Goal: Communication & Community: Answer question/provide support

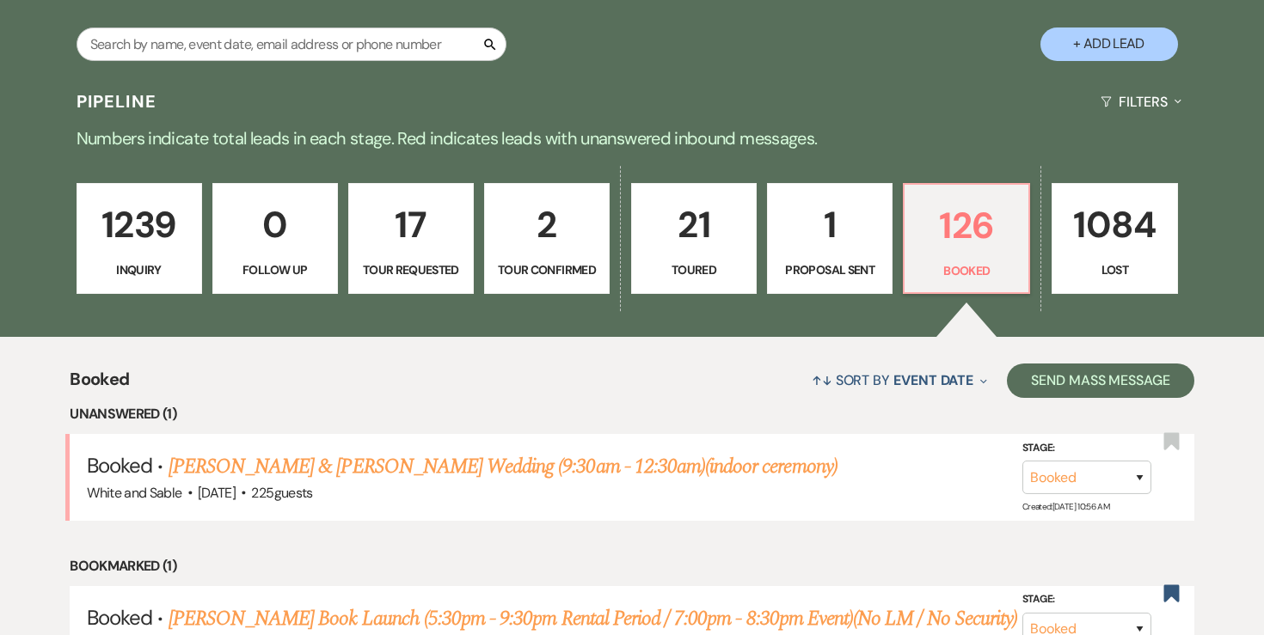
scroll to position [334, 0]
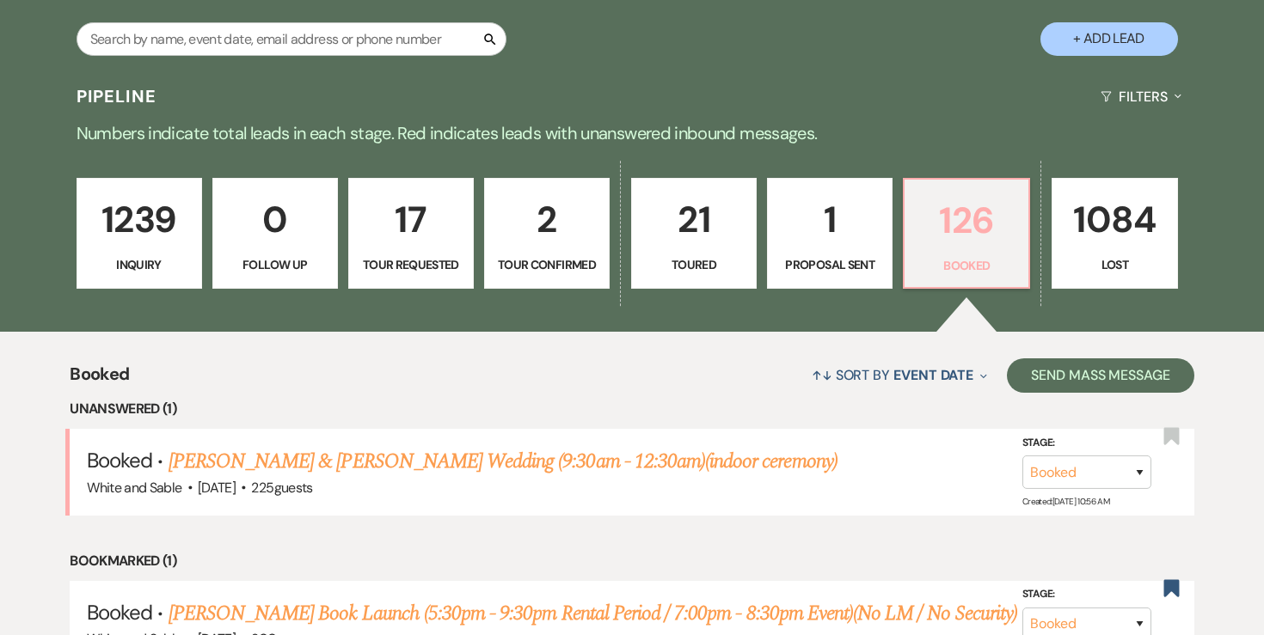
click at [998, 234] on p "126" at bounding box center [966, 221] width 103 height 58
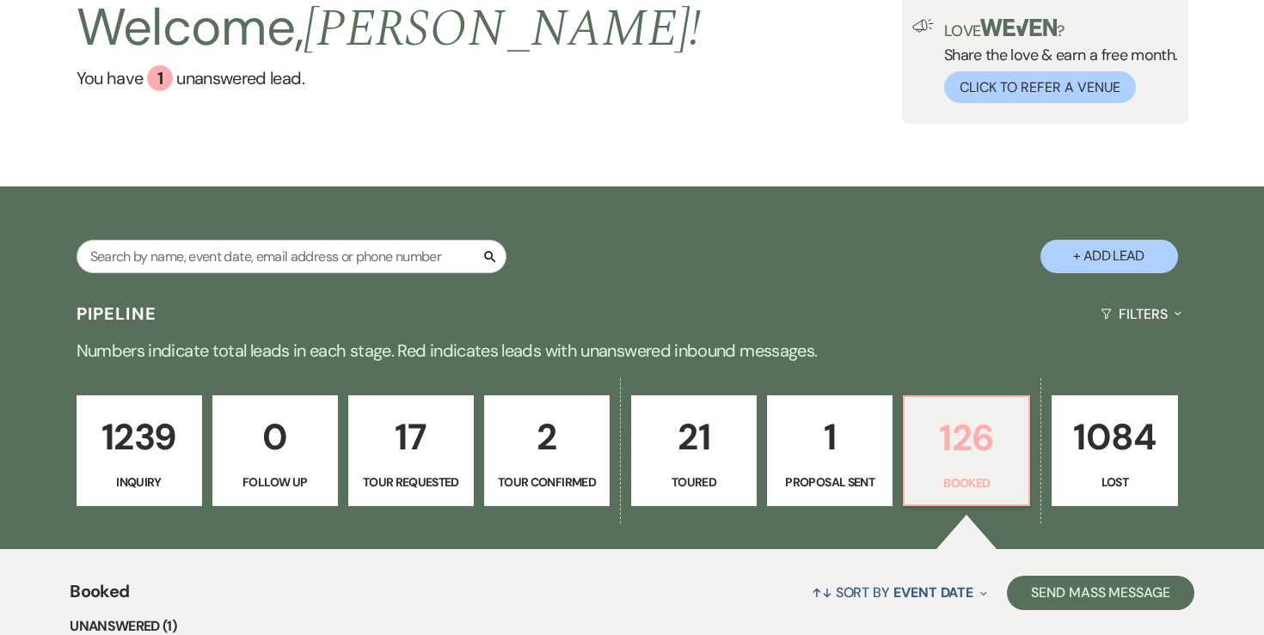
scroll to position [147, 0]
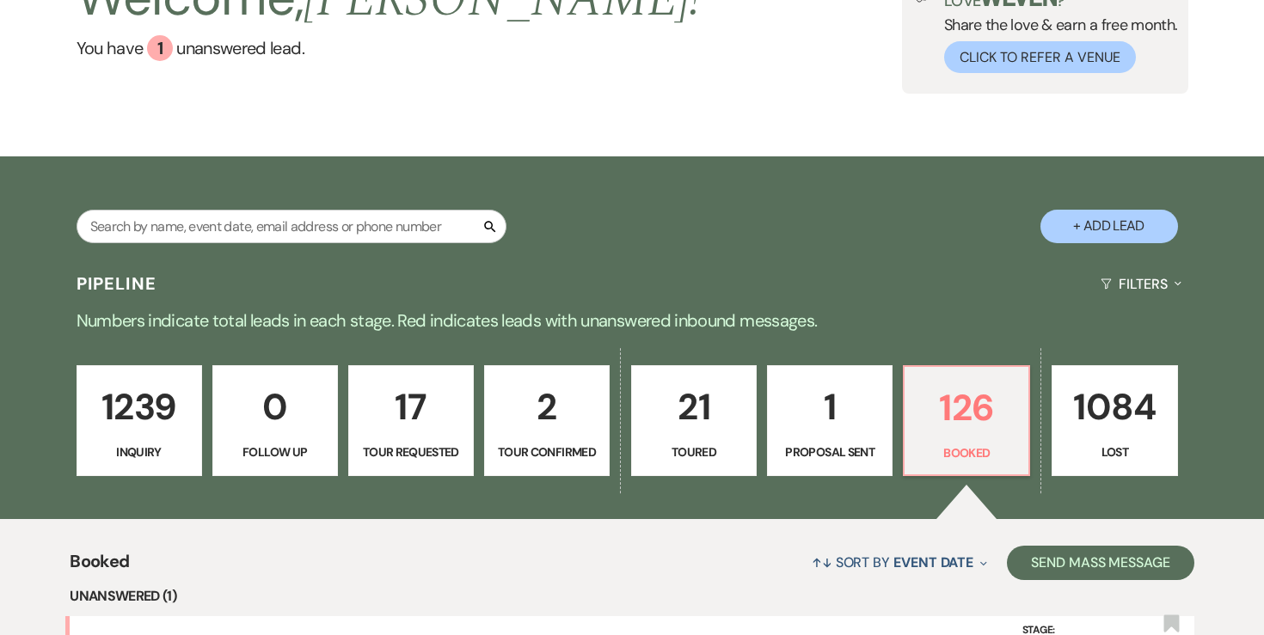
click at [832, 445] on p "Proposal Sent" at bounding box center [829, 452] width 103 height 19
select select "6"
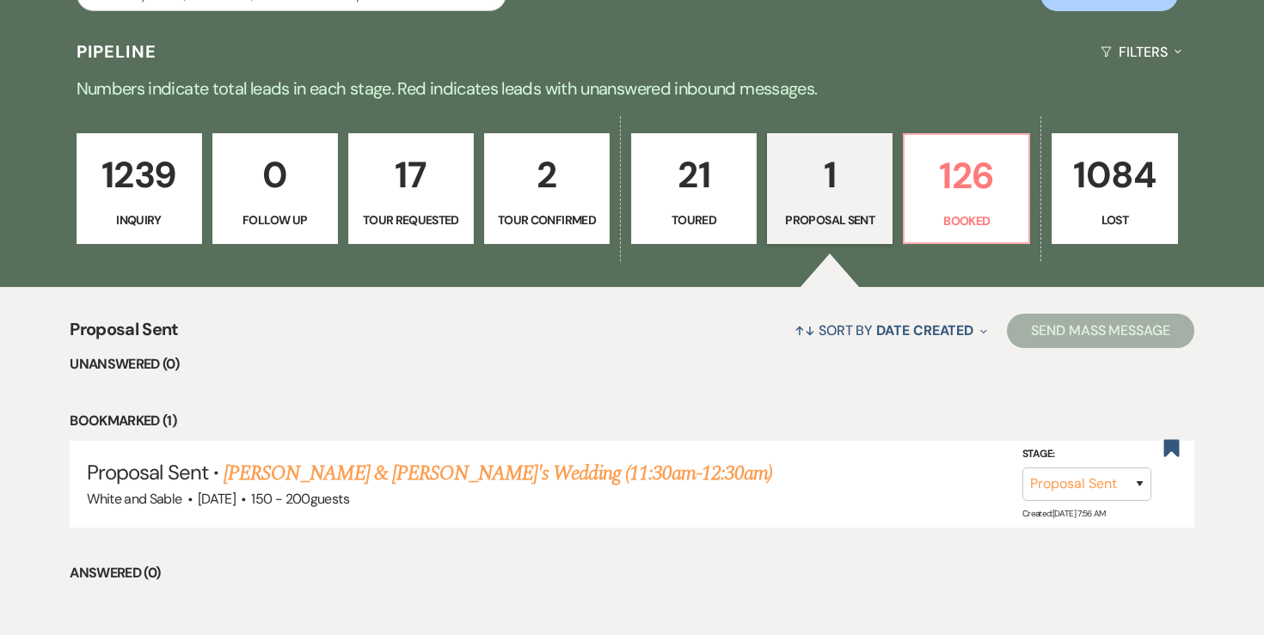
scroll to position [447, 0]
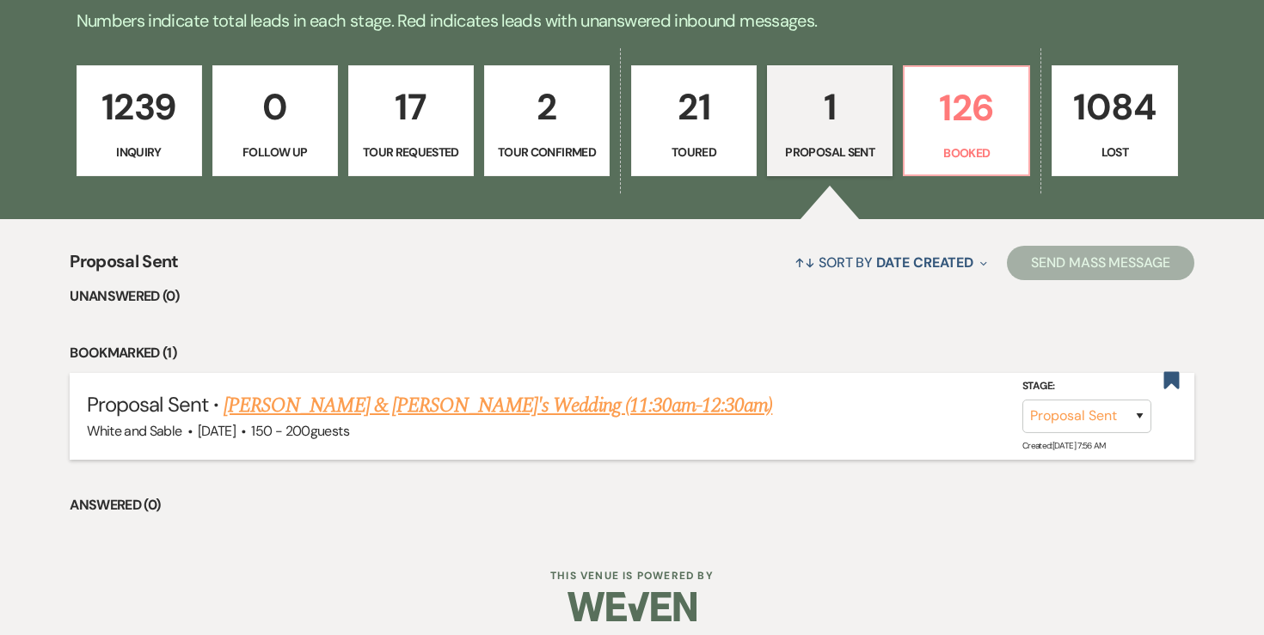
click at [529, 400] on link "Summer Xiong & Isaac's Wedding (11:30am-12:30am)" at bounding box center [498, 405] width 548 height 31
select select "6"
select select "7"
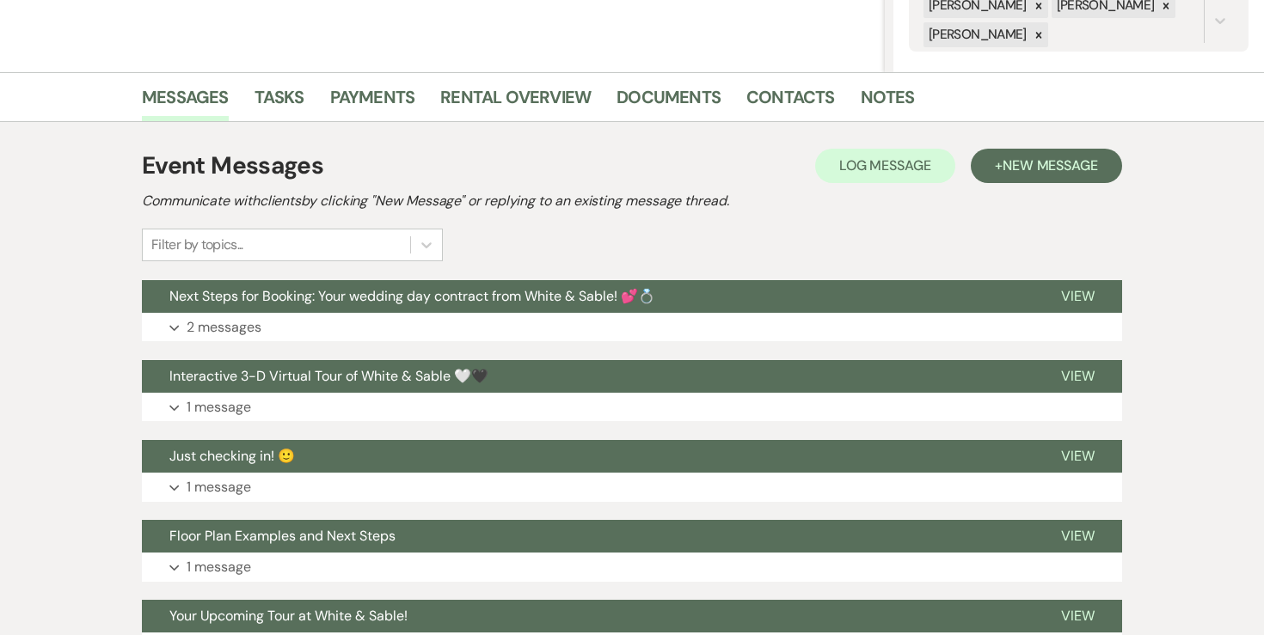
scroll to position [376, 0]
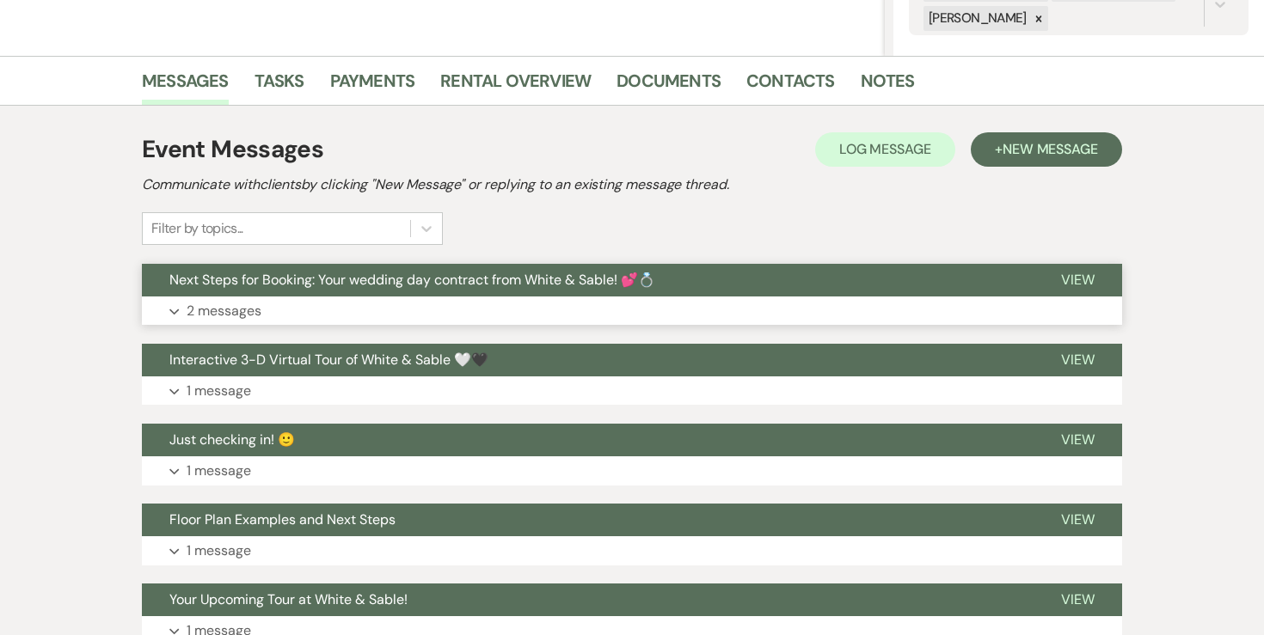
click at [226, 297] on button "Expand 2 messages" at bounding box center [632, 311] width 980 height 29
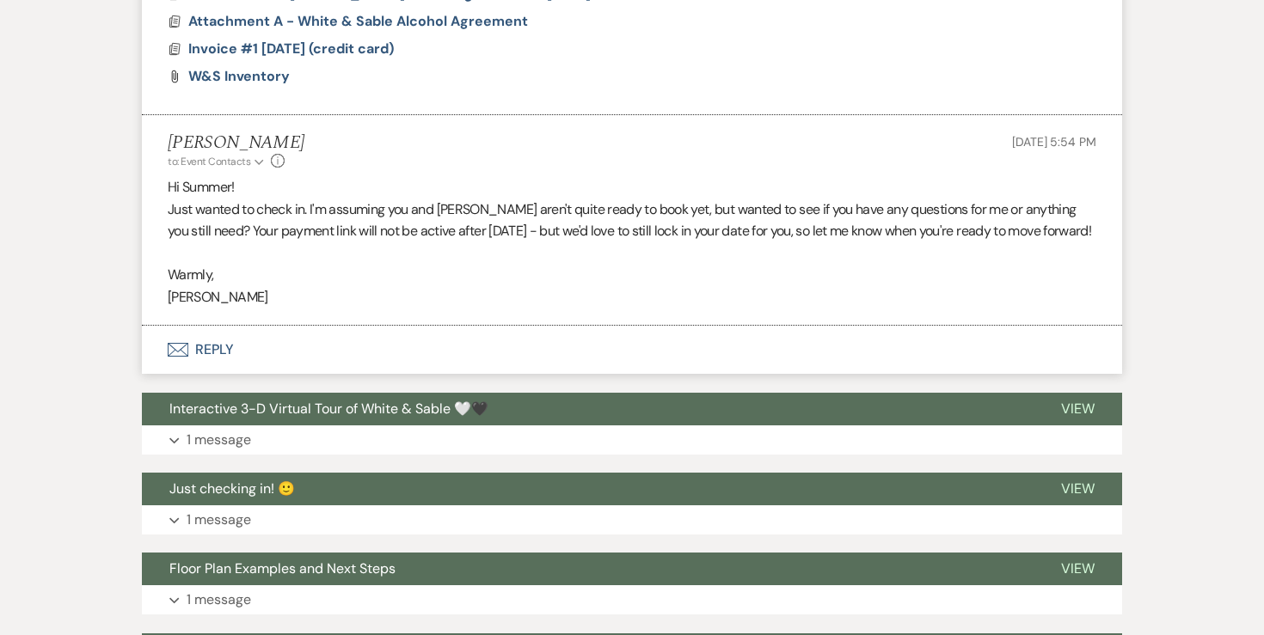
scroll to position [1475, 0]
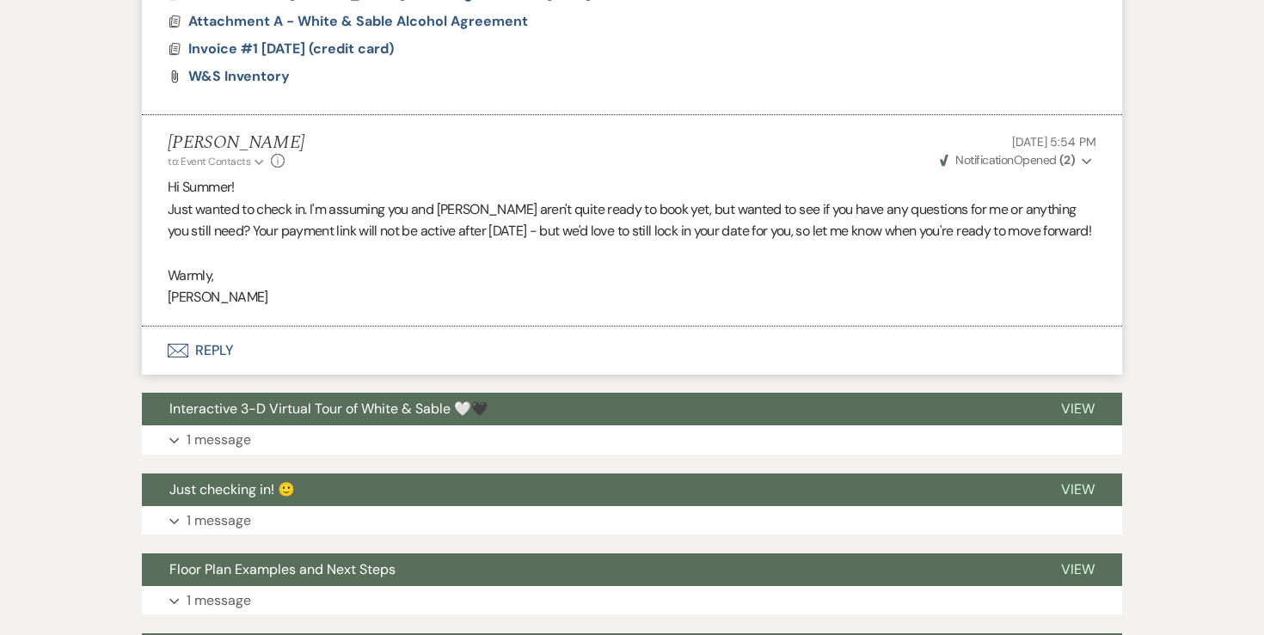
click at [1063, 158] on strong "( 2 )" at bounding box center [1066, 159] width 15 height 15
click at [843, 171] on li "Angela Oldenburger to: Event Contacts Expand Info Aug 19, 2025, 5:54 PM Weven C…" at bounding box center [632, 220] width 980 height 211
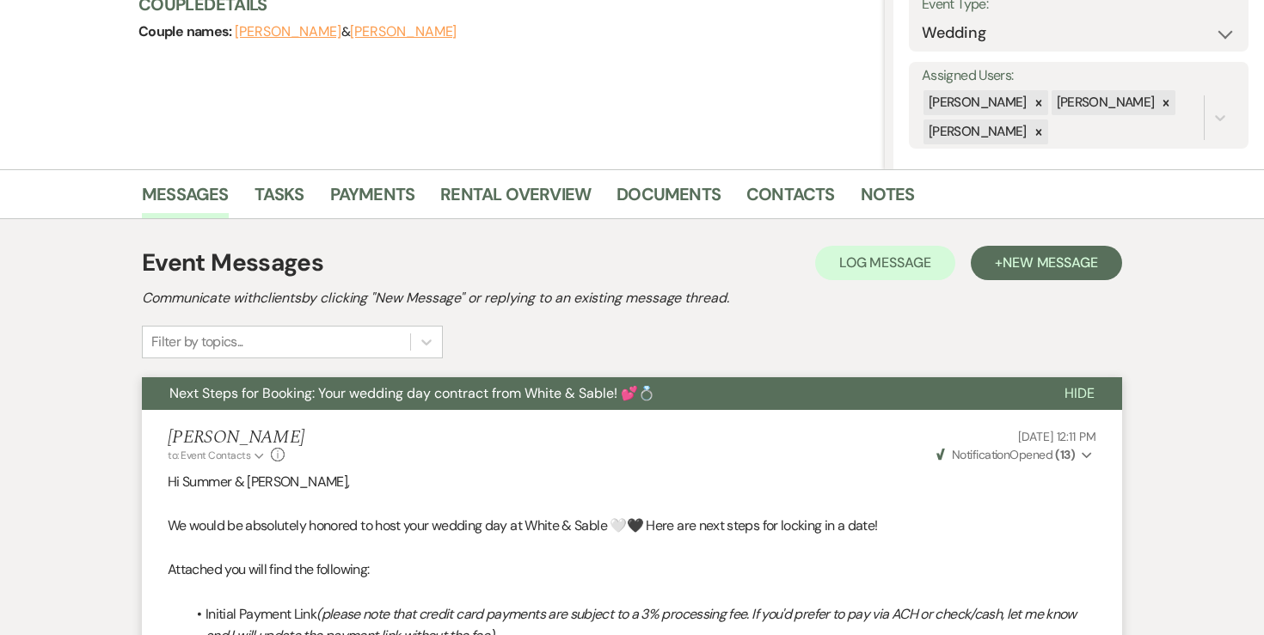
scroll to position [0, 0]
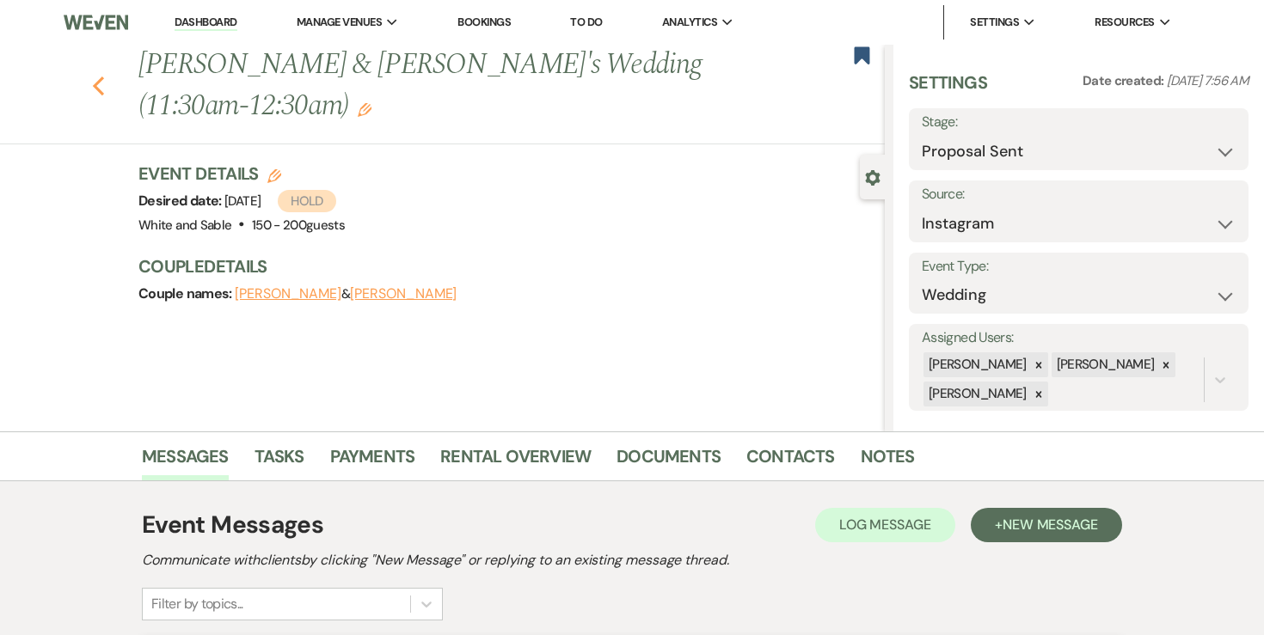
click at [93, 87] on icon "Previous" at bounding box center [98, 86] width 13 height 21
select select "6"
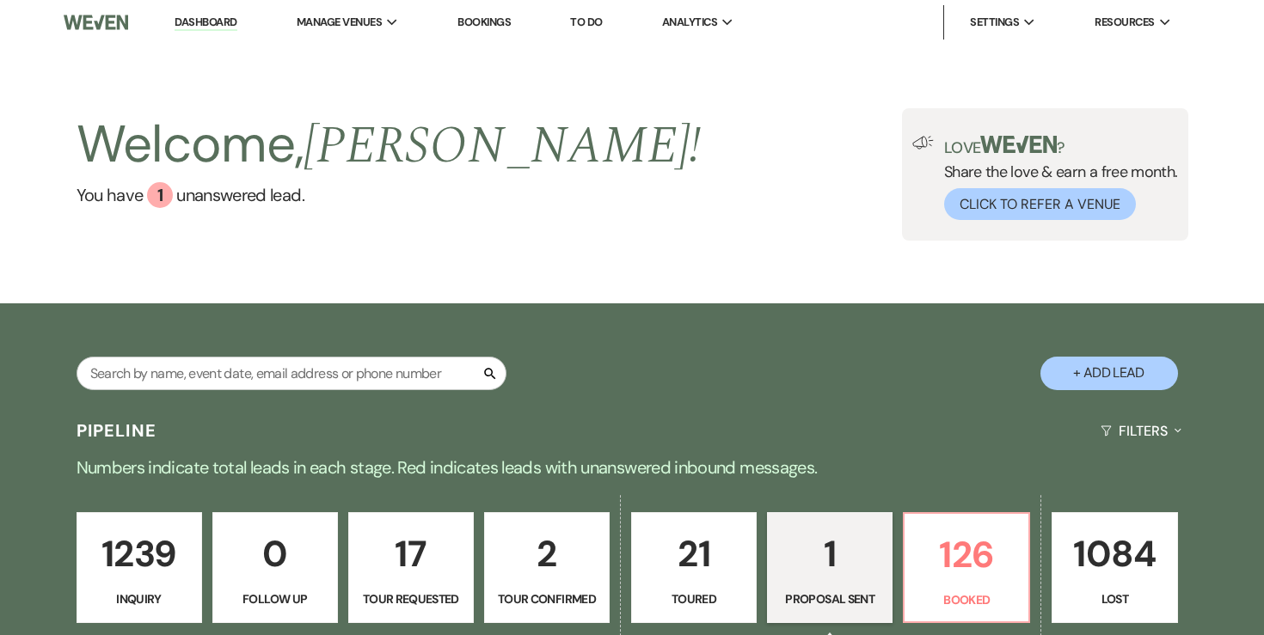
click at [205, 34] on li "Dashboard" at bounding box center [205, 22] width 79 height 34
click at [205, 29] on link "Dashboard" at bounding box center [206, 23] width 62 height 16
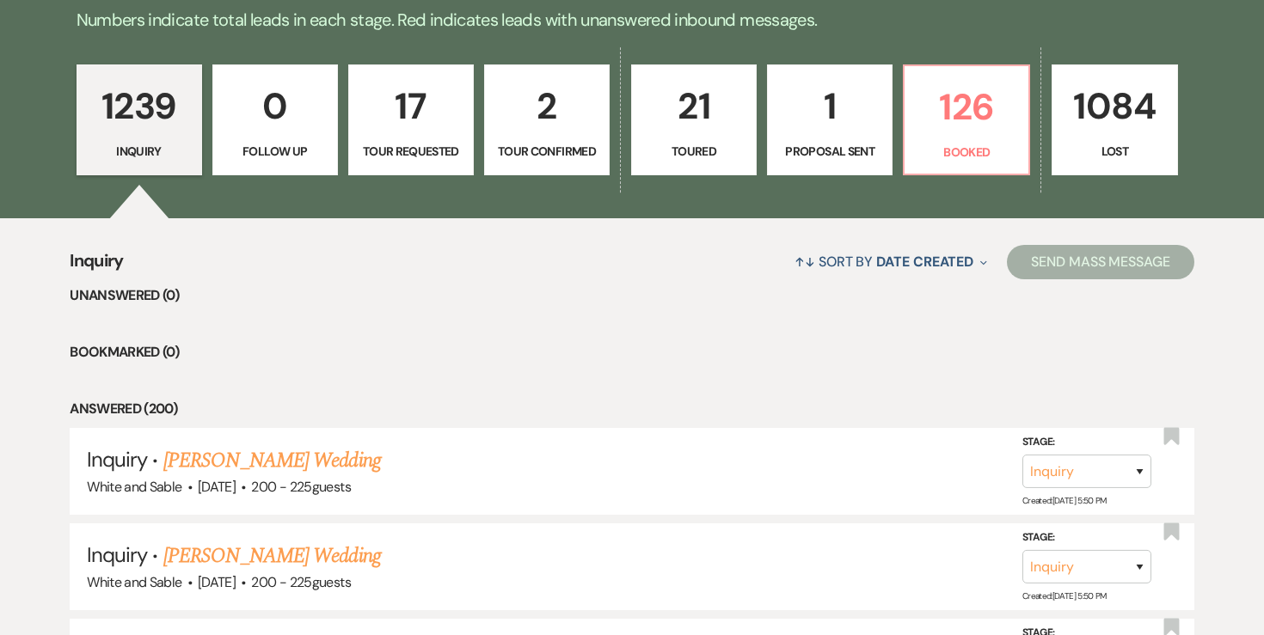
scroll to position [465, 0]
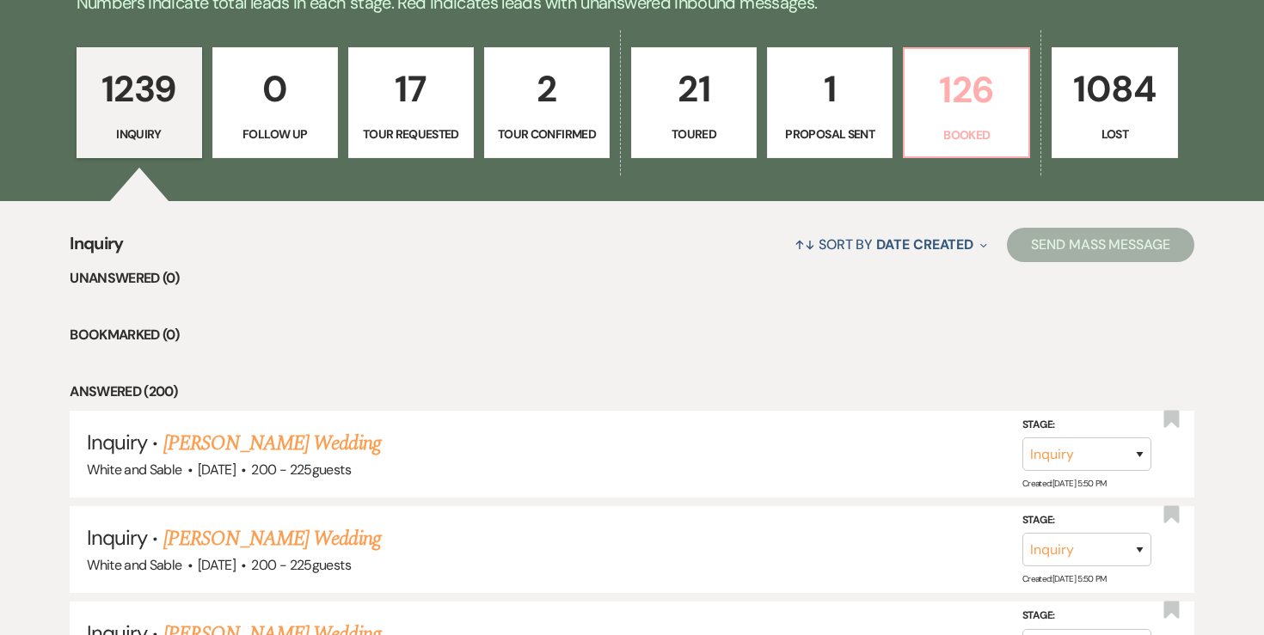
click at [950, 126] on p "Booked" at bounding box center [966, 135] width 103 height 19
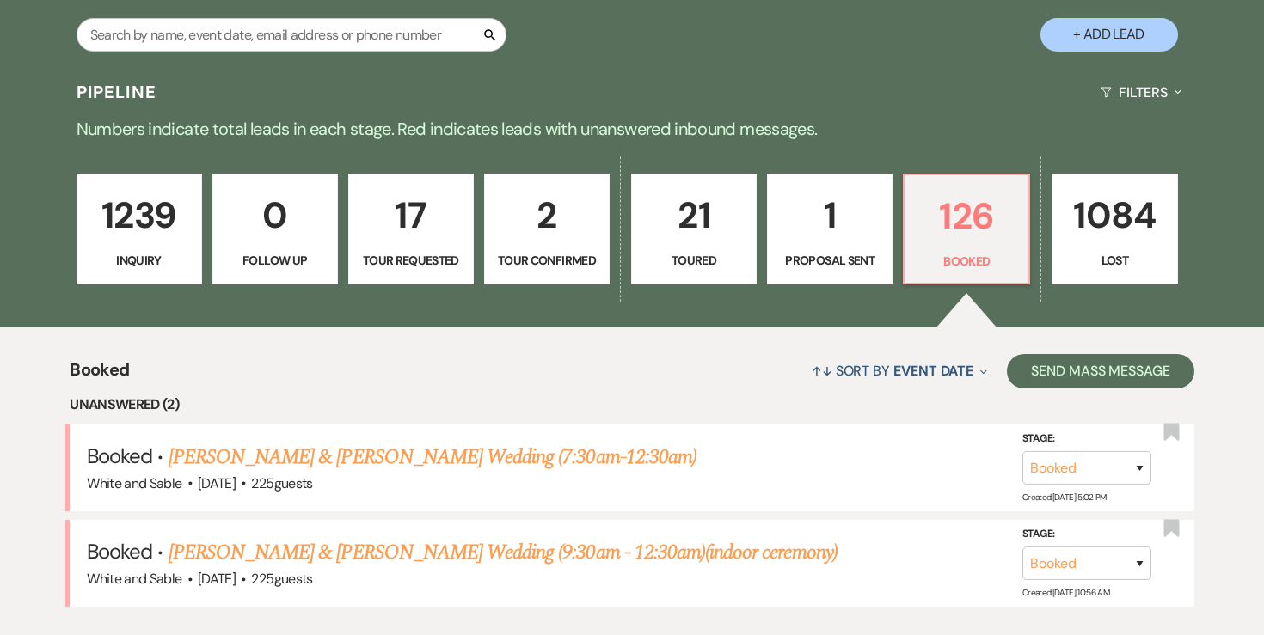
scroll to position [318, 0]
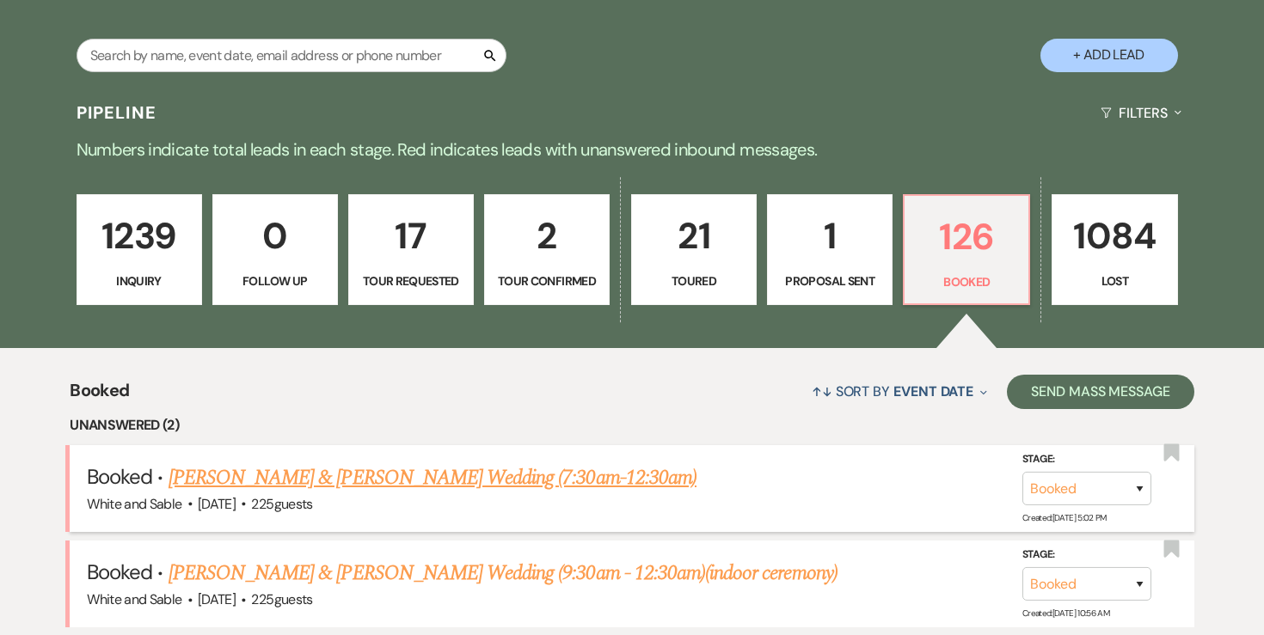
click at [404, 472] on link "[PERSON_NAME] & [PERSON_NAME] Wedding (7:30am-12:30am)" at bounding box center [433, 478] width 528 height 31
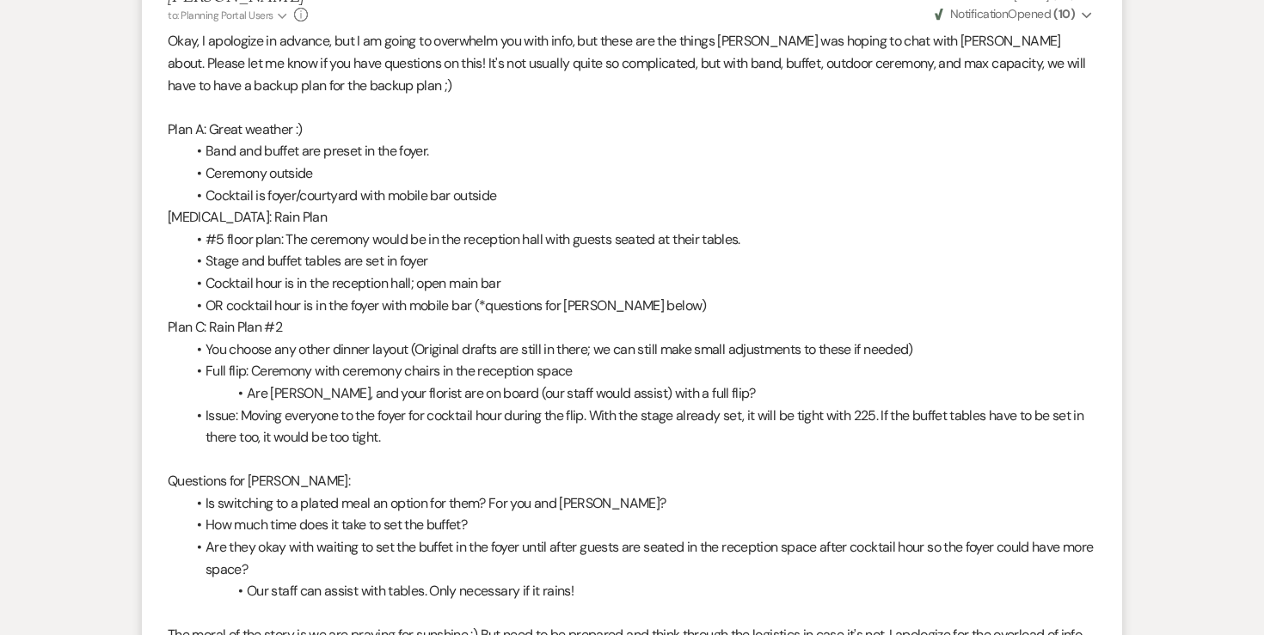
scroll to position [4671, 0]
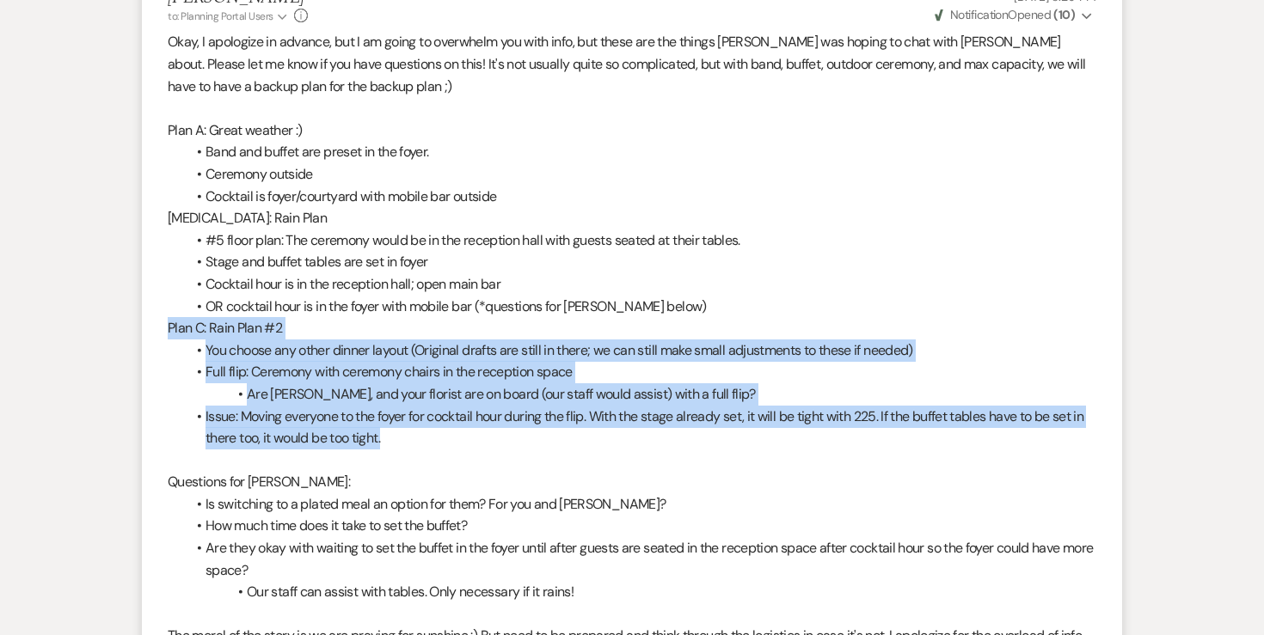
drag, startPoint x: 401, startPoint y: 377, endPoint x: 123, endPoint y: 266, distance: 299.8
copy div "Plan C: Rain Plan #2 You choose any other dinner layout (Original drafts are st…"
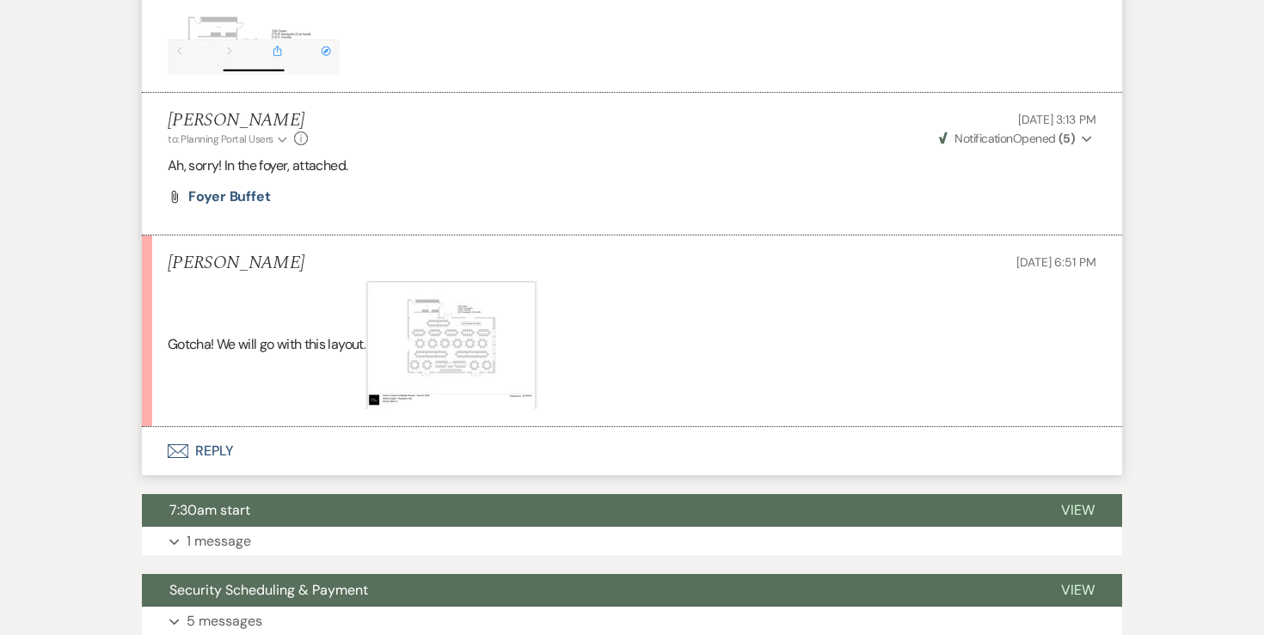
click at [218, 427] on button "Envelope Reply" at bounding box center [632, 451] width 980 height 48
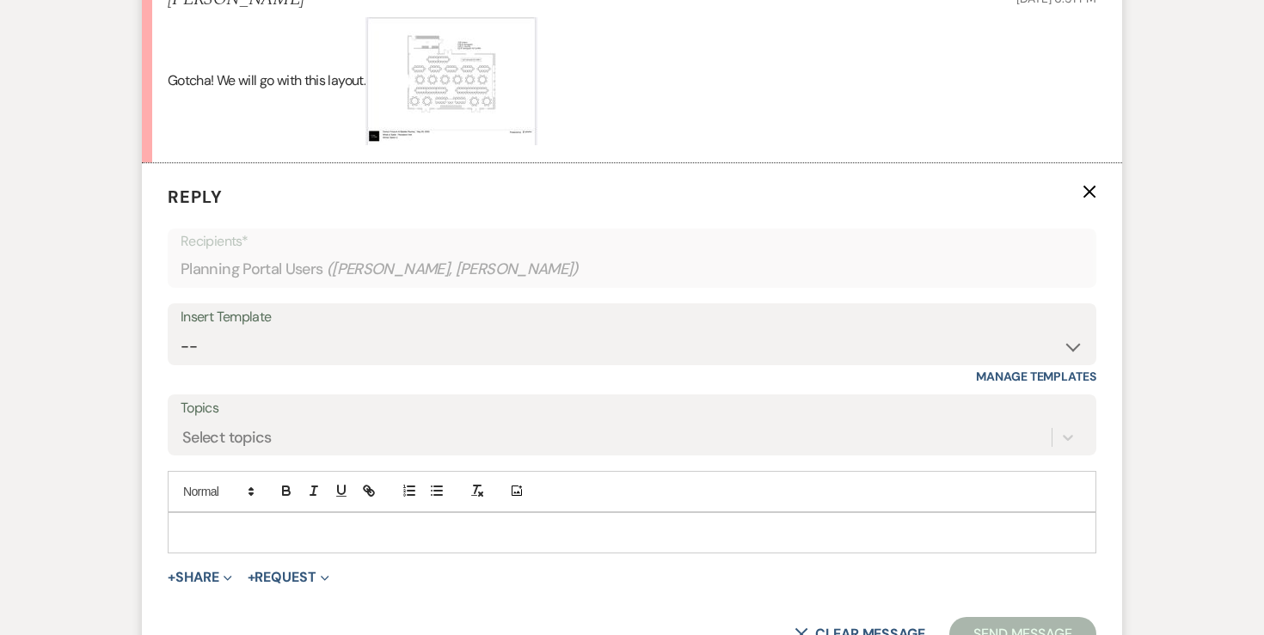
scroll to position [6306, 0]
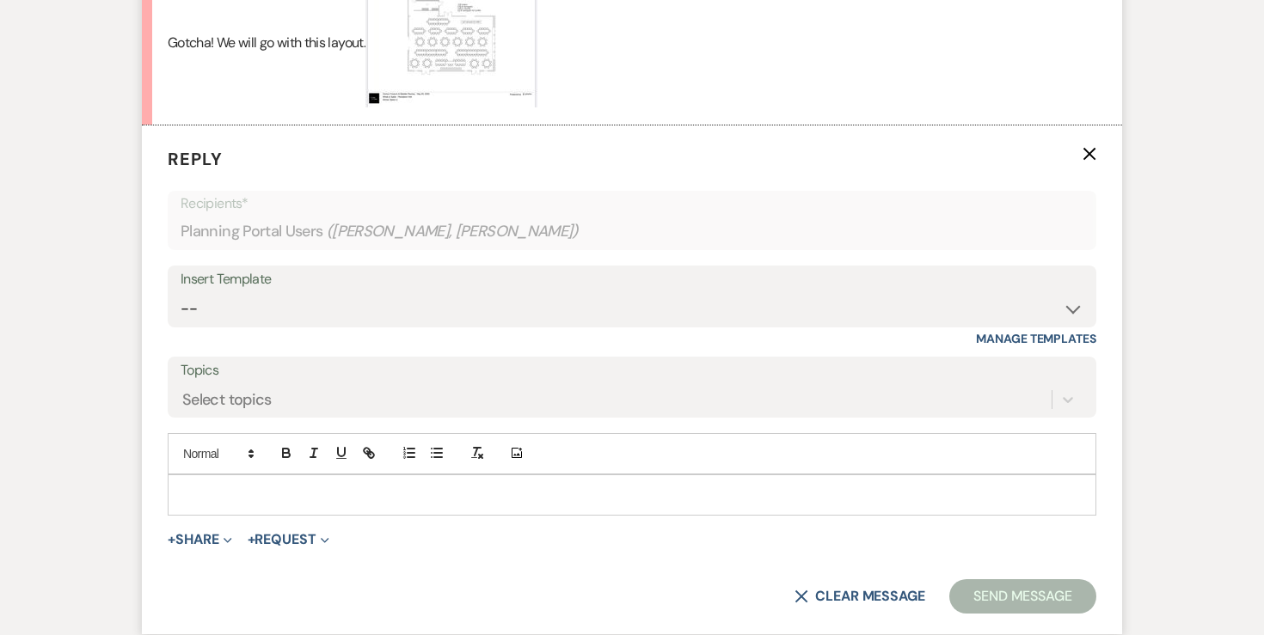
click at [309, 475] on div at bounding box center [632, 495] width 927 height 40
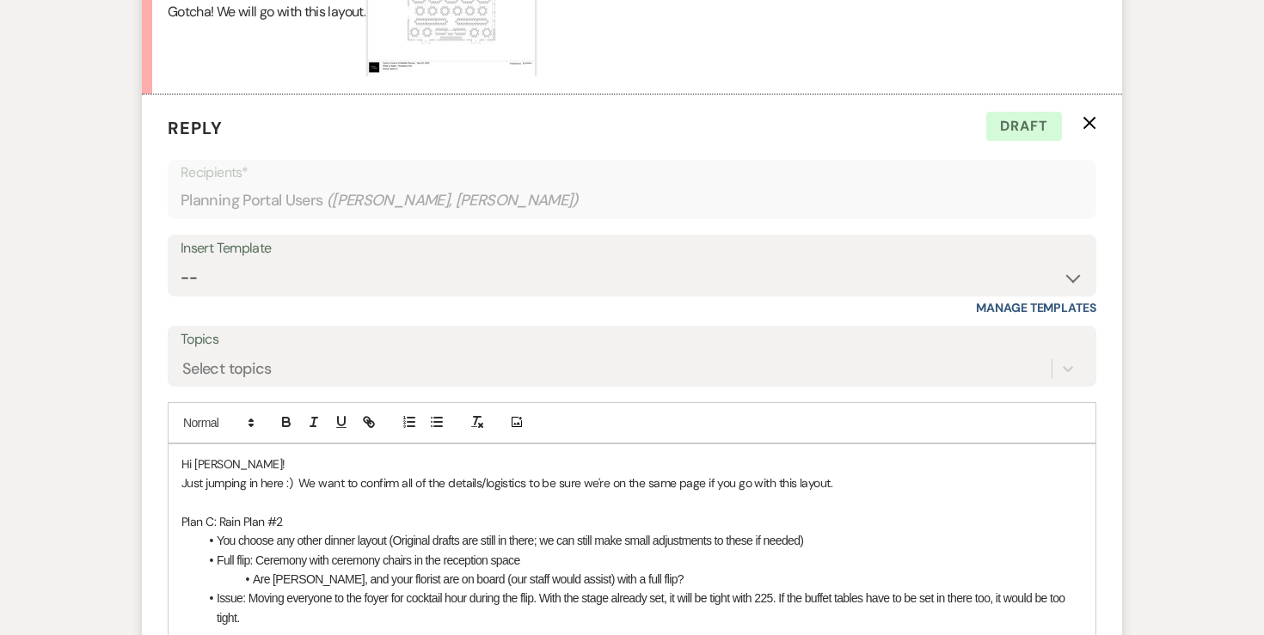
scroll to position [6350, 0]
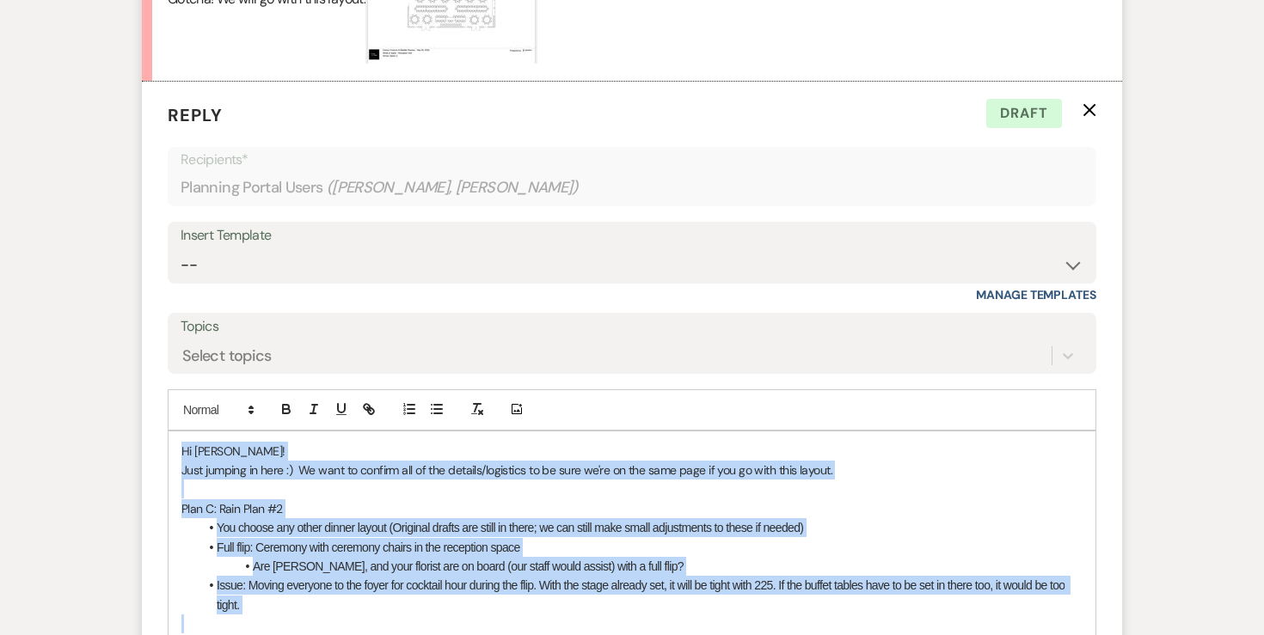
drag, startPoint x: 282, startPoint y: 559, endPoint x: 142, endPoint y: 371, distance: 234.7
click at [142, 371] on form "Reply X Draft Recipients* Planning Portal Users ( Carson Fossum, Maddie Rooney …" at bounding box center [632, 423] width 980 height 682
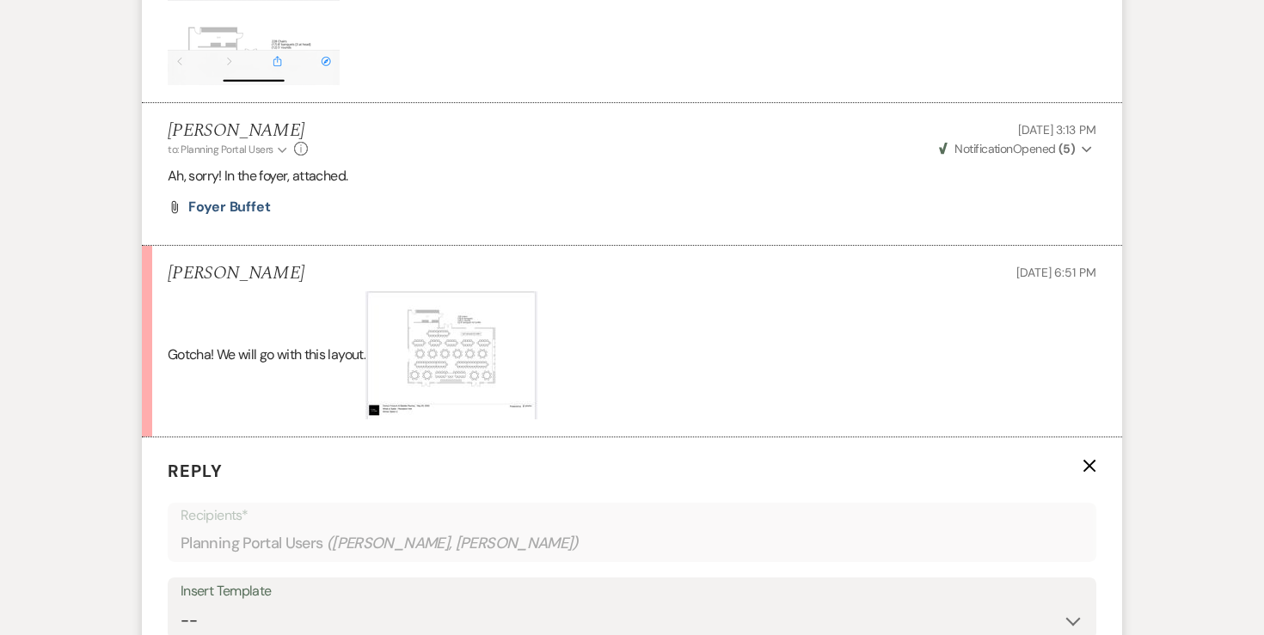
scroll to position [6174, 0]
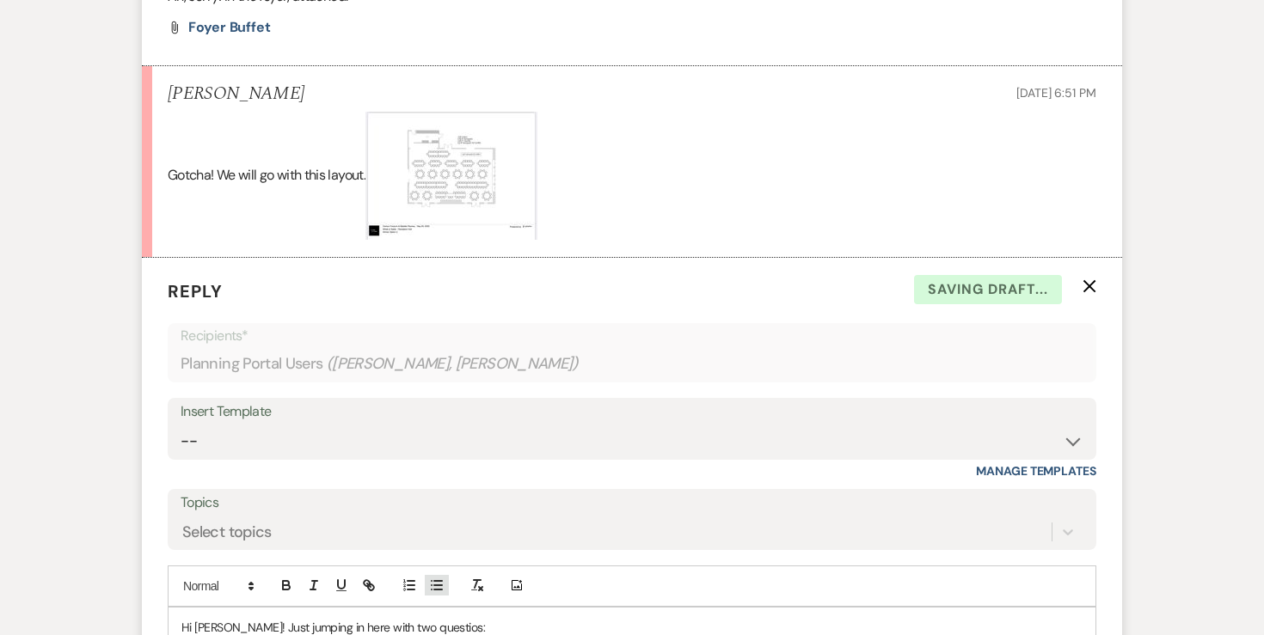
click at [439, 578] on icon "button" at bounding box center [436, 585] width 15 height 15
click at [1006, 634] on li "Would you be willing to go with Option 3 instead of Option 2 (the one you sent)…" at bounding box center [641, 646] width 884 height 19
drag, startPoint x: 1008, startPoint y: 585, endPoint x: 926, endPoint y: 583, distance: 81.7
click at [926, 634] on li "Would you be willing to go with Option 3 instead of Option 2 (the one you sent)…" at bounding box center [641, 646] width 884 height 19
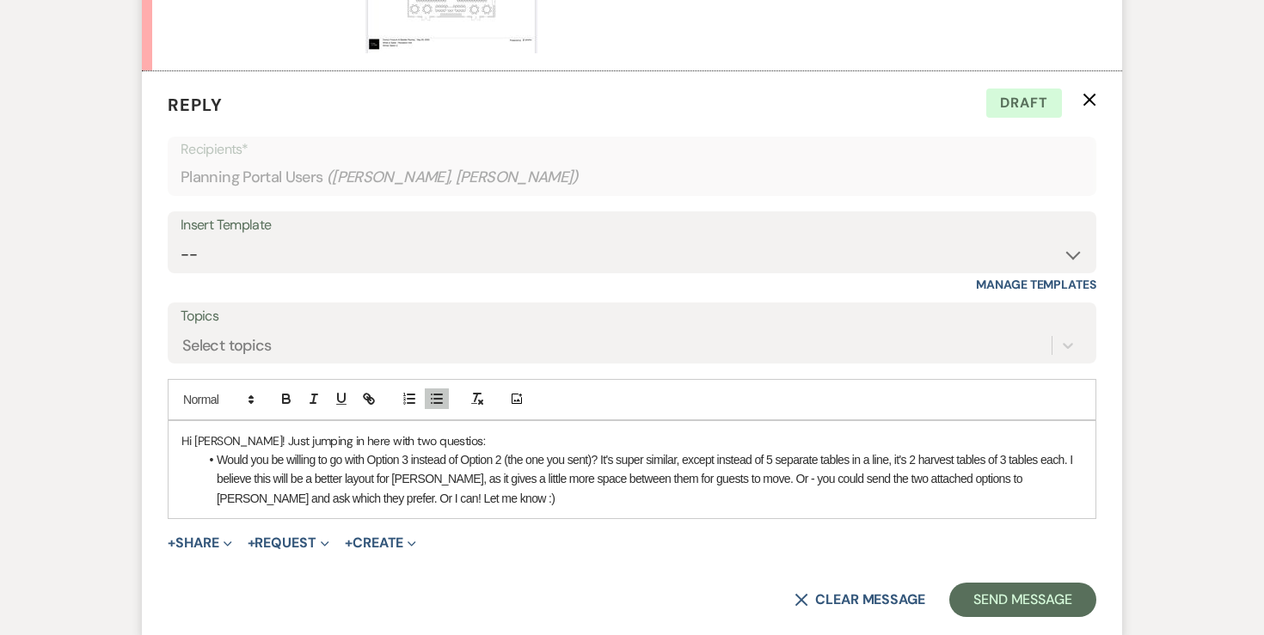
scroll to position [6362, 0]
click at [221, 449] on li "Would you be willing to go with Option 3 instead of Option 2 (the one you sent)…" at bounding box center [641, 478] width 884 height 58
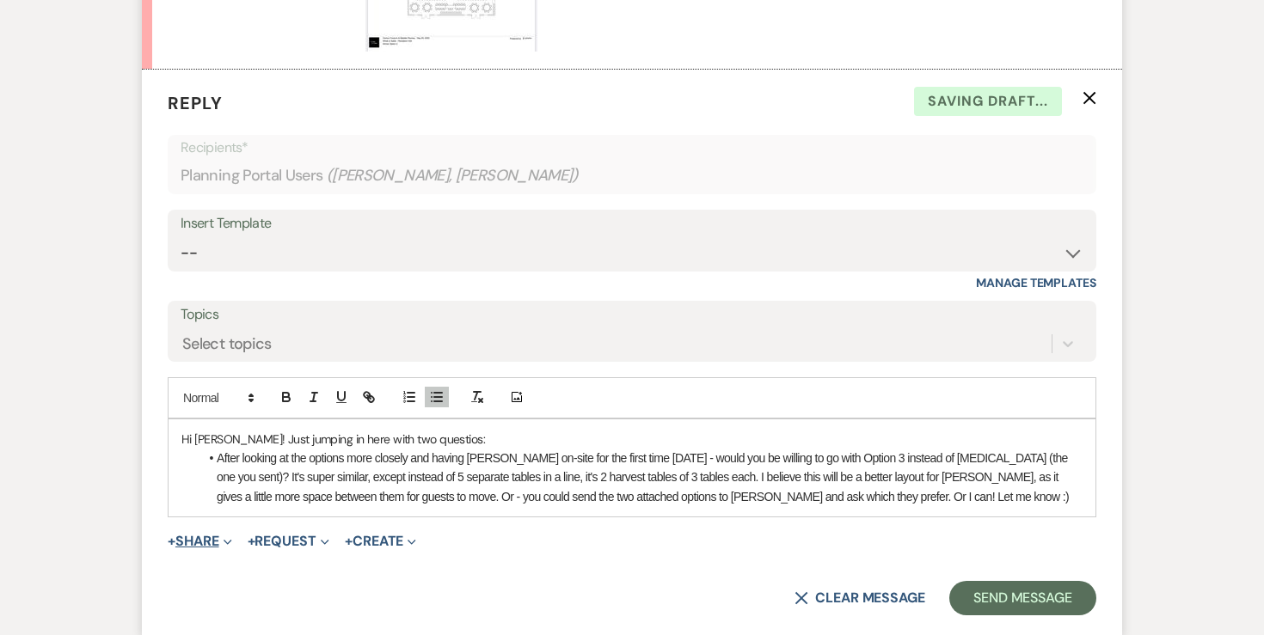
click at [212, 535] on button "+ Share Expand" at bounding box center [200, 542] width 64 height 14
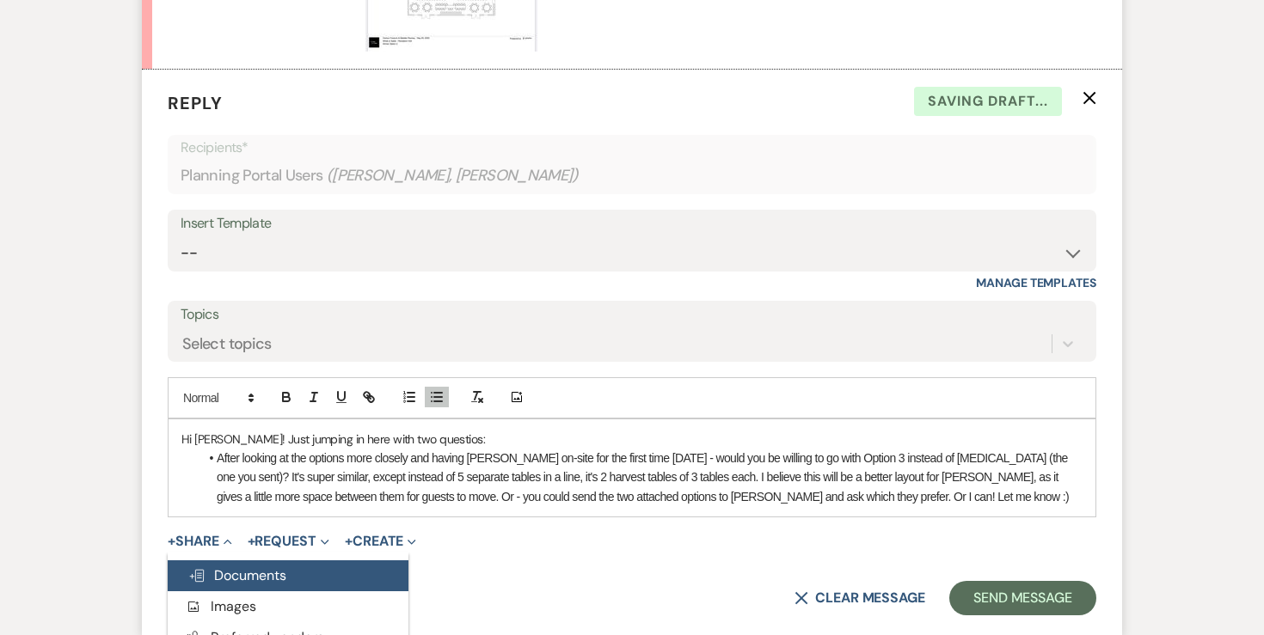
click at [215, 561] on button "Doc Upload Documents" at bounding box center [288, 576] width 241 height 31
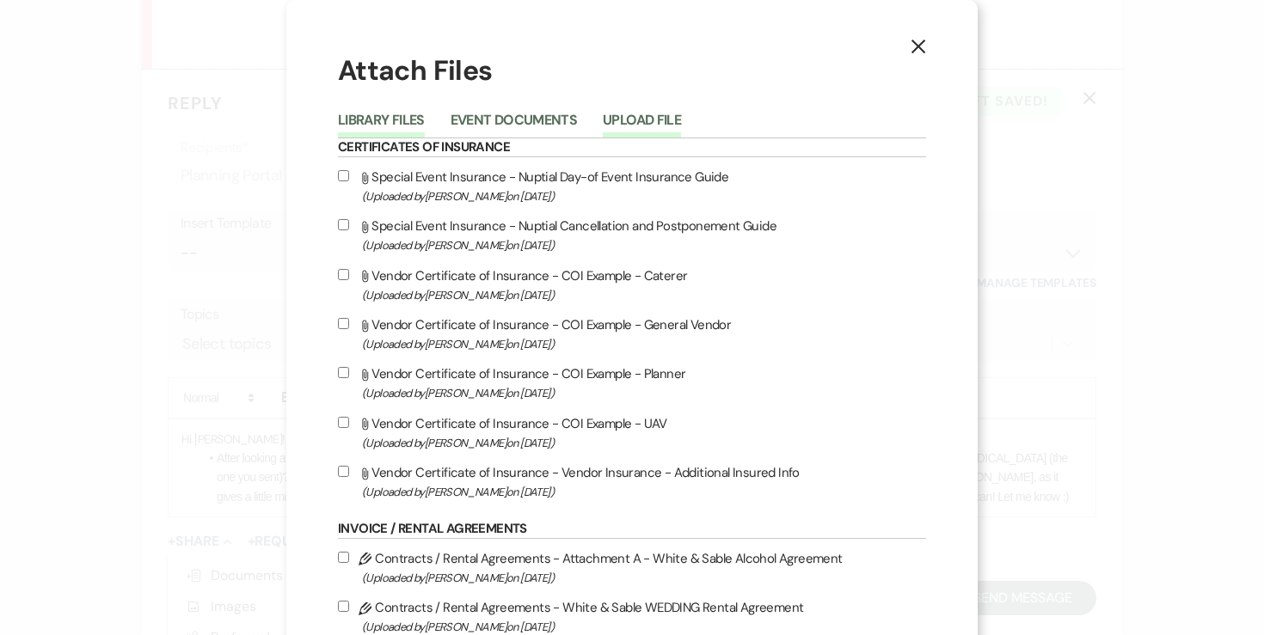
click at [667, 124] on button "Upload File" at bounding box center [642, 125] width 78 height 24
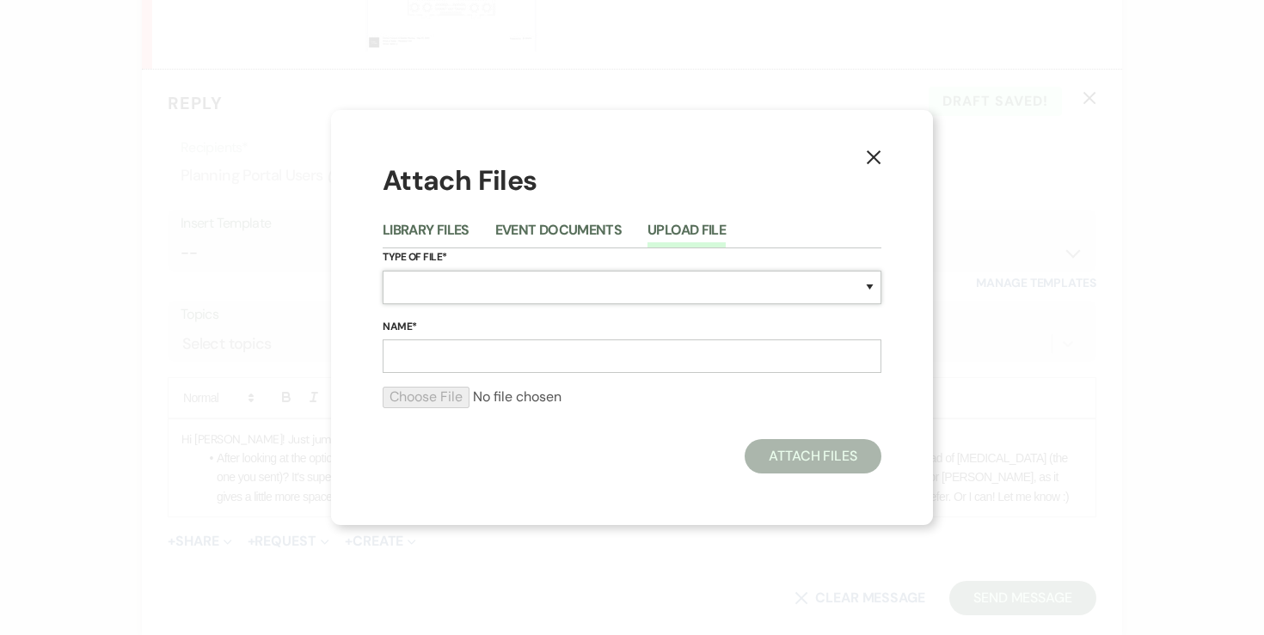
click at [401, 290] on select "Special Event Insurance Vendor Certificate of Insurance Contracts / Rental Agre…" at bounding box center [632, 288] width 499 height 34
select select "24"
click at [463, 360] on input "Name*" at bounding box center [632, 357] width 499 height 34
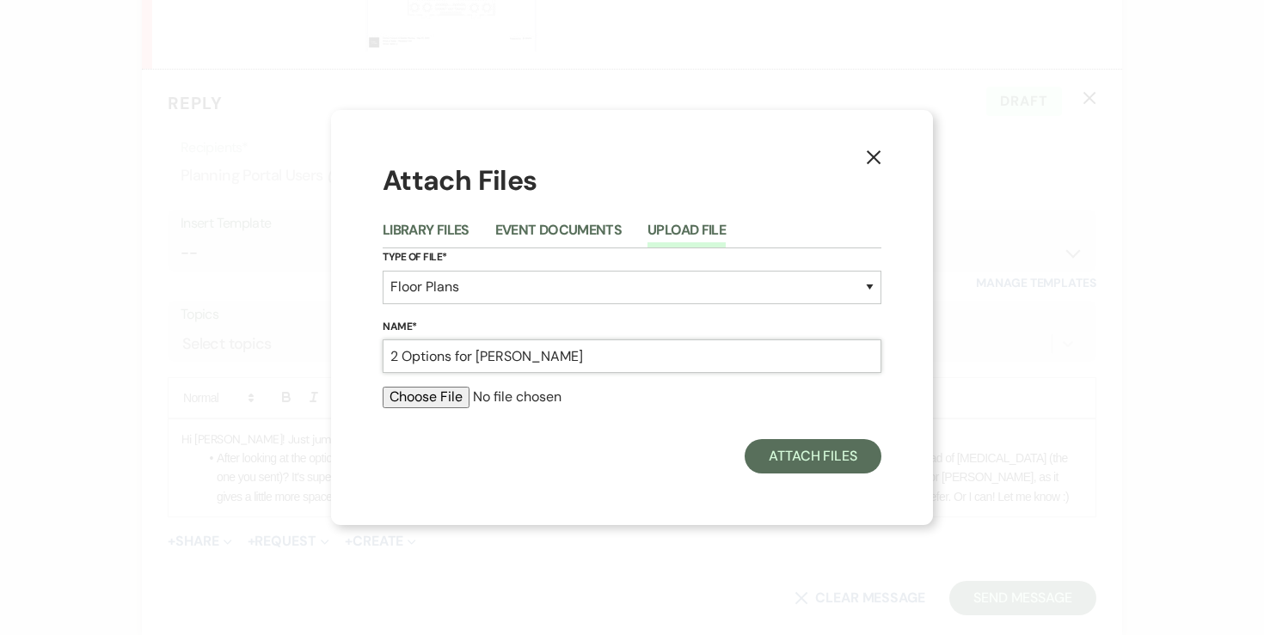
type input "2 Options for [PERSON_NAME]"
click at [440, 405] on input "file" at bounding box center [632, 397] width 499 height 21
type input "C:\fakepath\Two Options for Donatelli's.pdf"
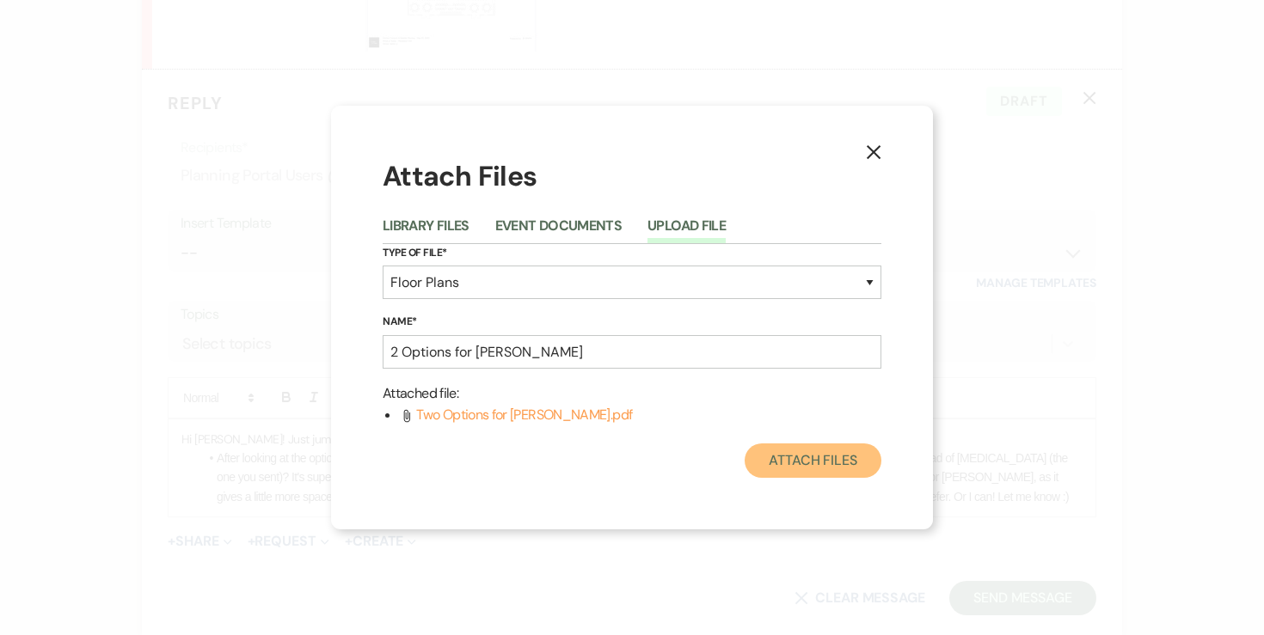
click at [795, 469] on button "Attach Files" at bounding box center [813, 461] width 137 height 34
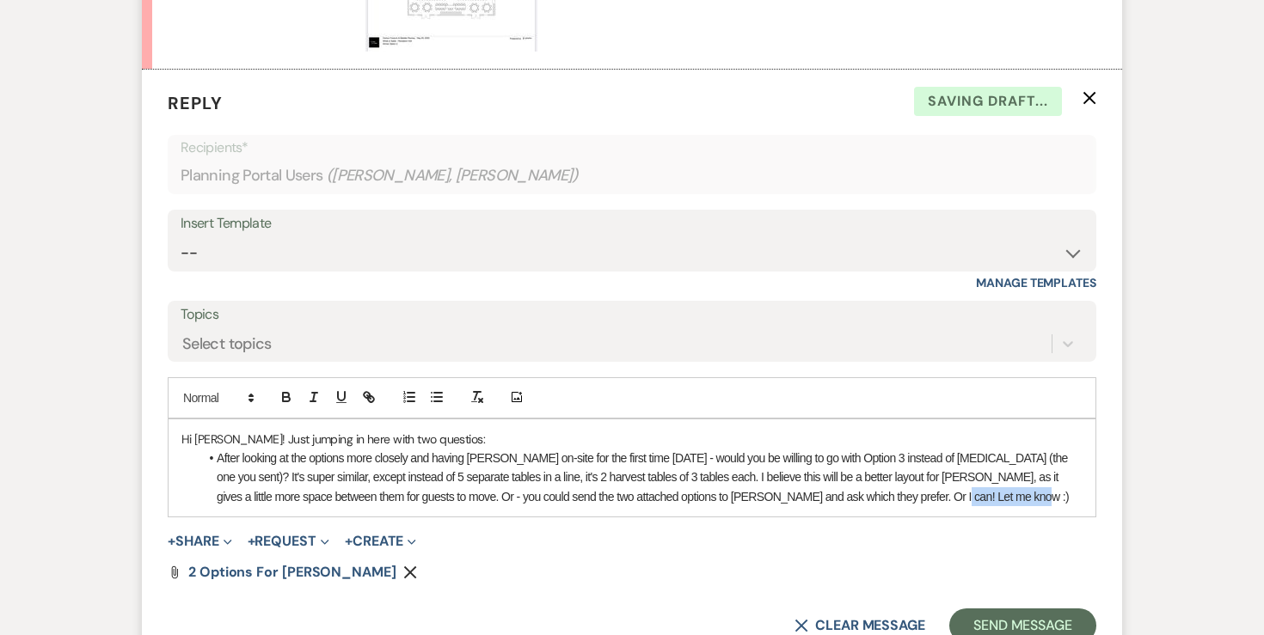
drag, startPoint x: 966, startPoint y: 432, endPoint x: 876, endPoint y: 432, distance: 90.3
click at [876, 449] on li "After looking at the options more closely and having Donatelli's on-site for th…" at bounding box center [641, 478] width 884 height 58
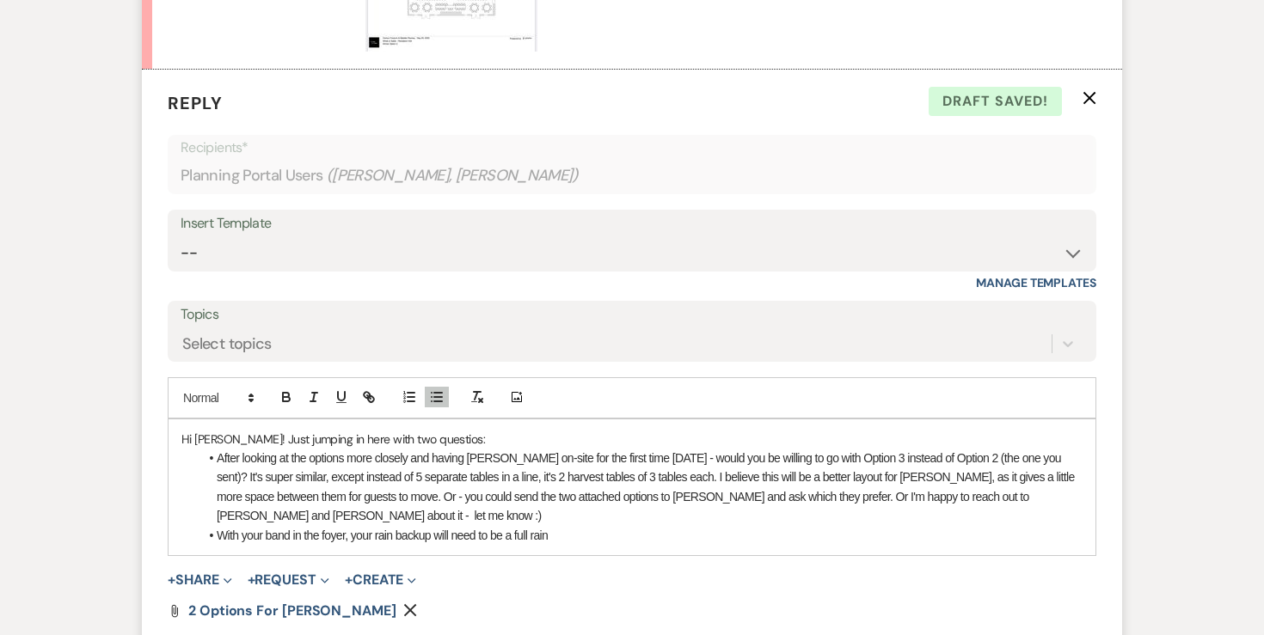
click at [344, 526] on li "With your band in the foyer, your rain backup will need to be a full rain" at bounding box center [641, 535] width 884 height 19
click at [655, 497] on form "Reply X Saving draft... Recipients* Planning Portal Users ( Carson Fossum, Madd…" at bounding box center [632, 386] width 980 height 633
click at [712, 526] on li "With your band in the foyer and needing to setup at 11:30am, your rain backup w…" at bounding box center [641, 535] width 884 height 19
click at [708, 526] on li "With your band in the foyer and needing to setup at 11:30am, your rain backup w…" at bounding box center [641, 535] width 884 height 19
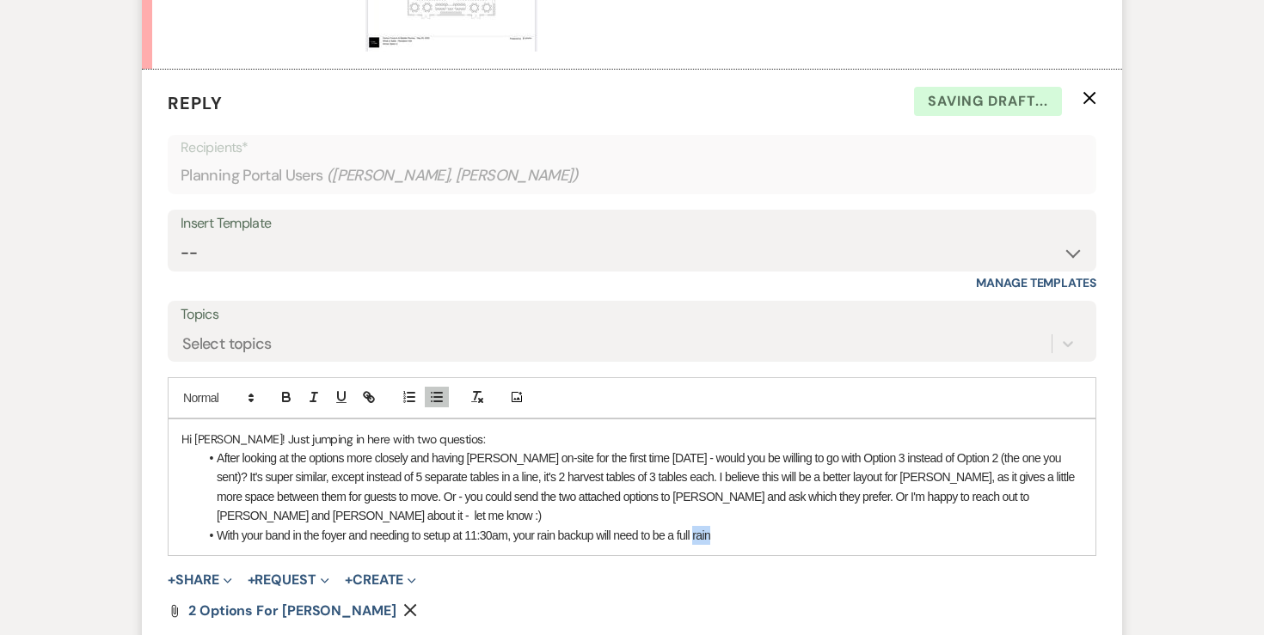
click at [708, 526] on li "With your band in the foyer and needing to setup at 11:30am, your rain backup w…" at bounding box center [641, 535] width 884 height 19
click at [739, 526] on li "With your band in the foyer and needing to setup at 11:30am, your rain backup w…" at bounding box center [641, 535] width 884 height 19
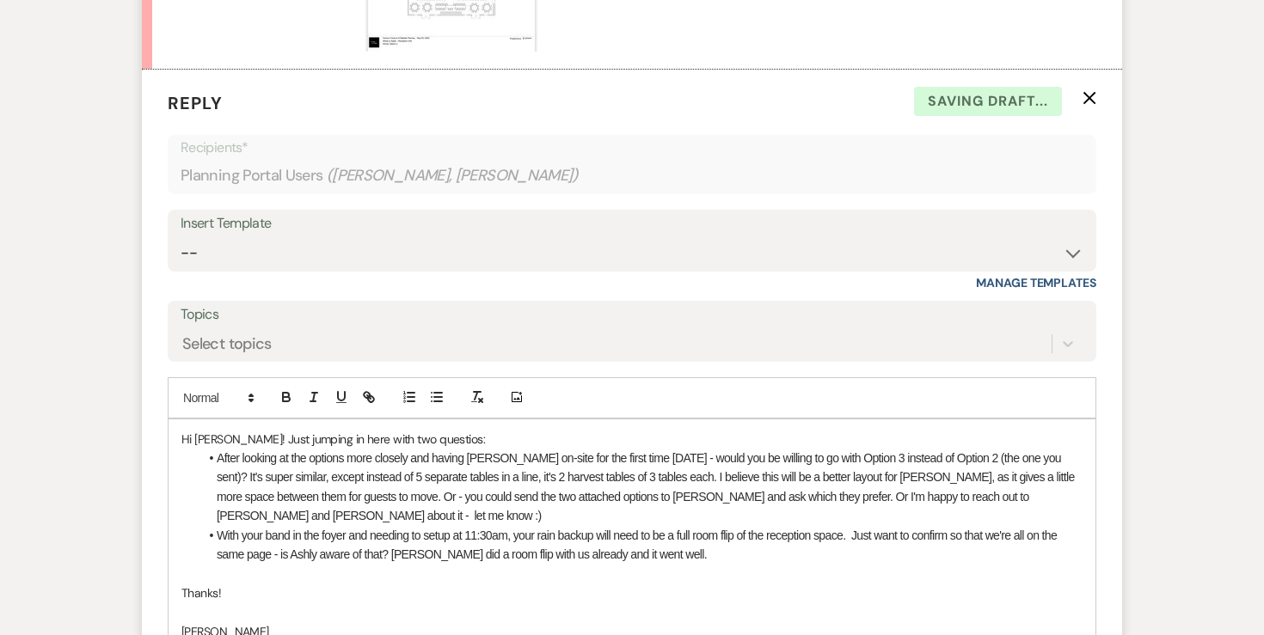
click at [464, 430] on p "Hi Maddie! Just jumping in here with two questios:" at bounding box center [631, 439] width 901 height 19
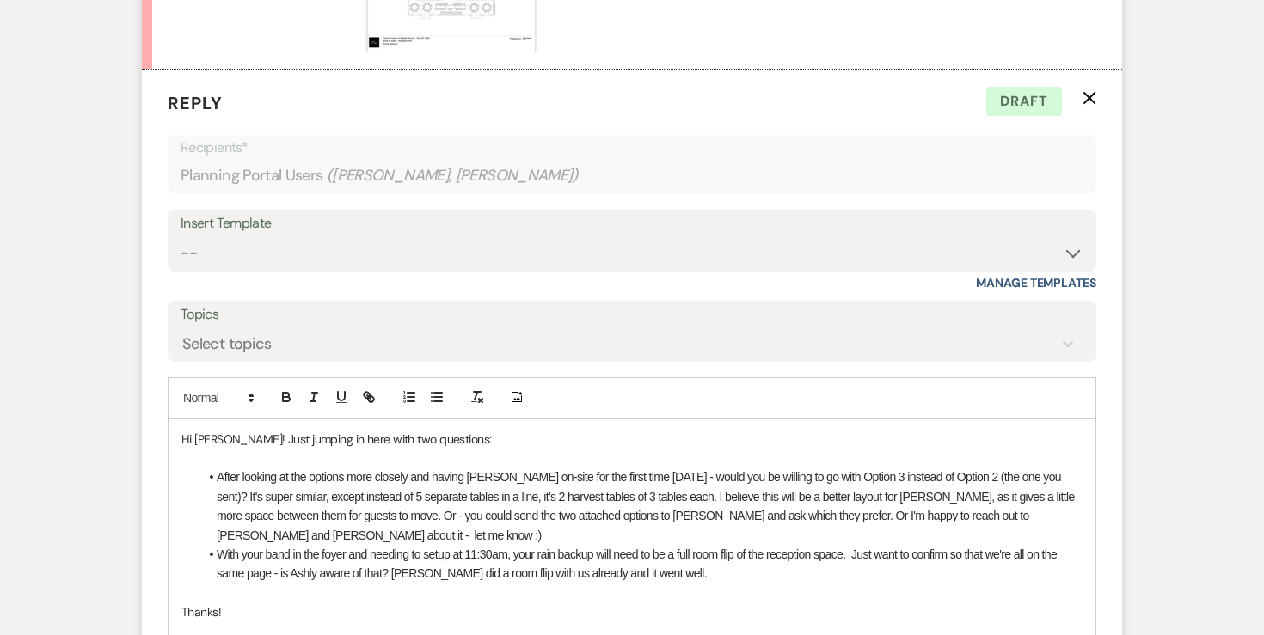
click at [237, 468] on li "After looking at the options more closely and having Donatelli's on-site for th…" at bounding box center [641, 506] width 884 height 77
click at [882, 468] on li "After looking at the options more closely and having Donatelli's on-site for th…" at bounding box center [641, 506] width 884 height 77
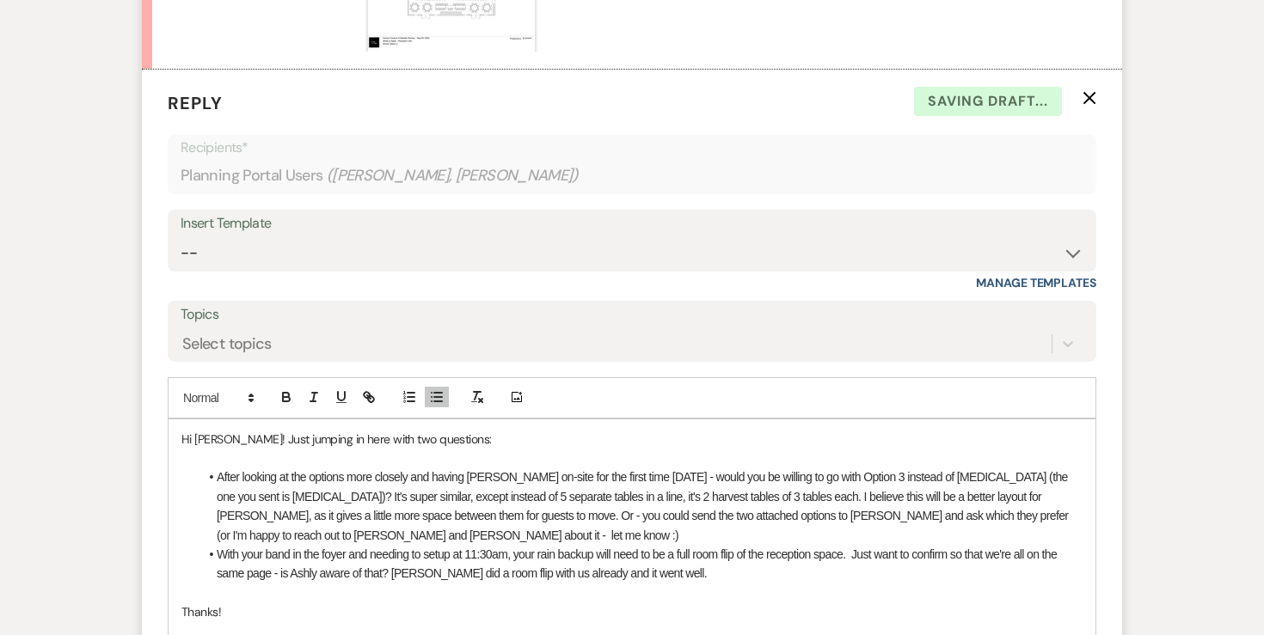
click at [386, 468] on li "After looking at the options more closely and having Donatelli's on-site for th…" at bounding box center [641, 506] width 884 height 77
click at [377, 469] on li "After looking at the options more closely and having Donatelli's on-site for th…" at bounding box center [641, 506] width 884 height 77
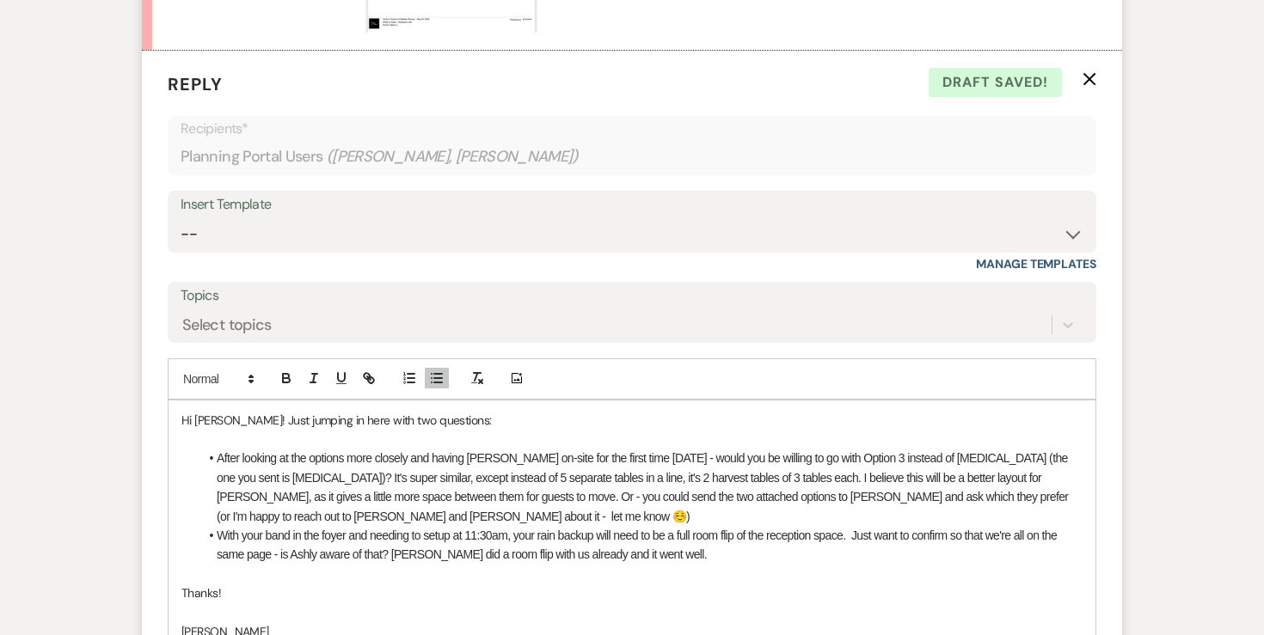
scroll to position [6382, 0]
click at [270, 525] on li "With your band in the foyer and needing to setup at 11:30am, your rain backup w…" at bounding box center [641, 544] width 884 height 39
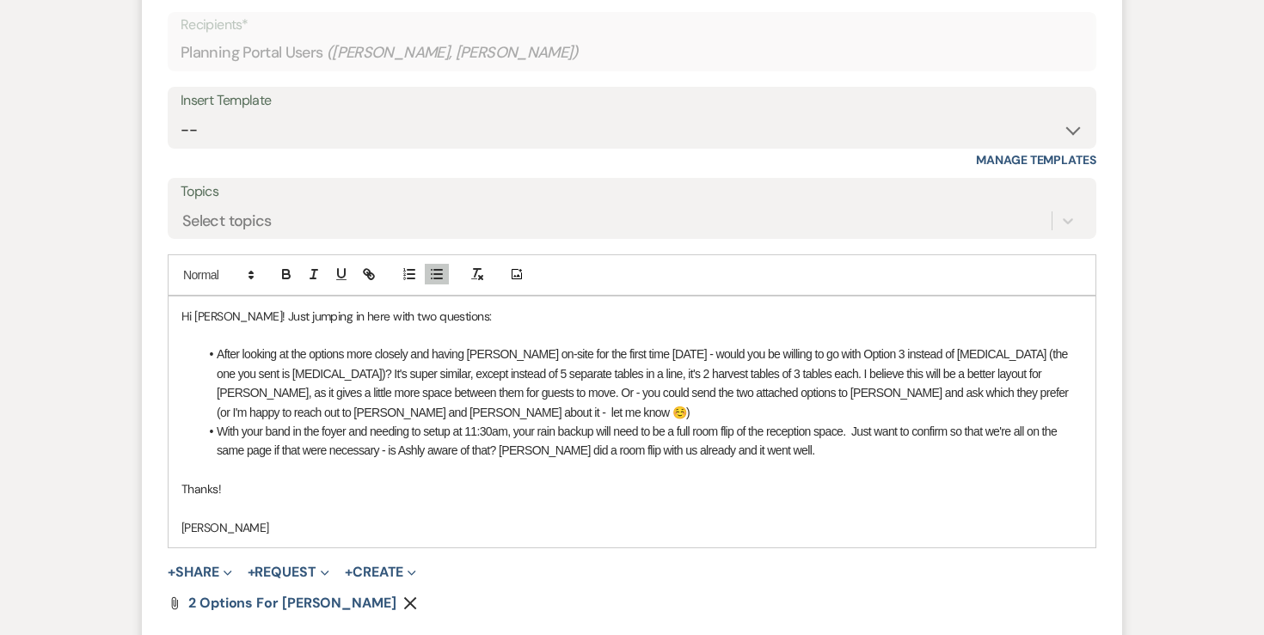
scroll to position [6479, 0]
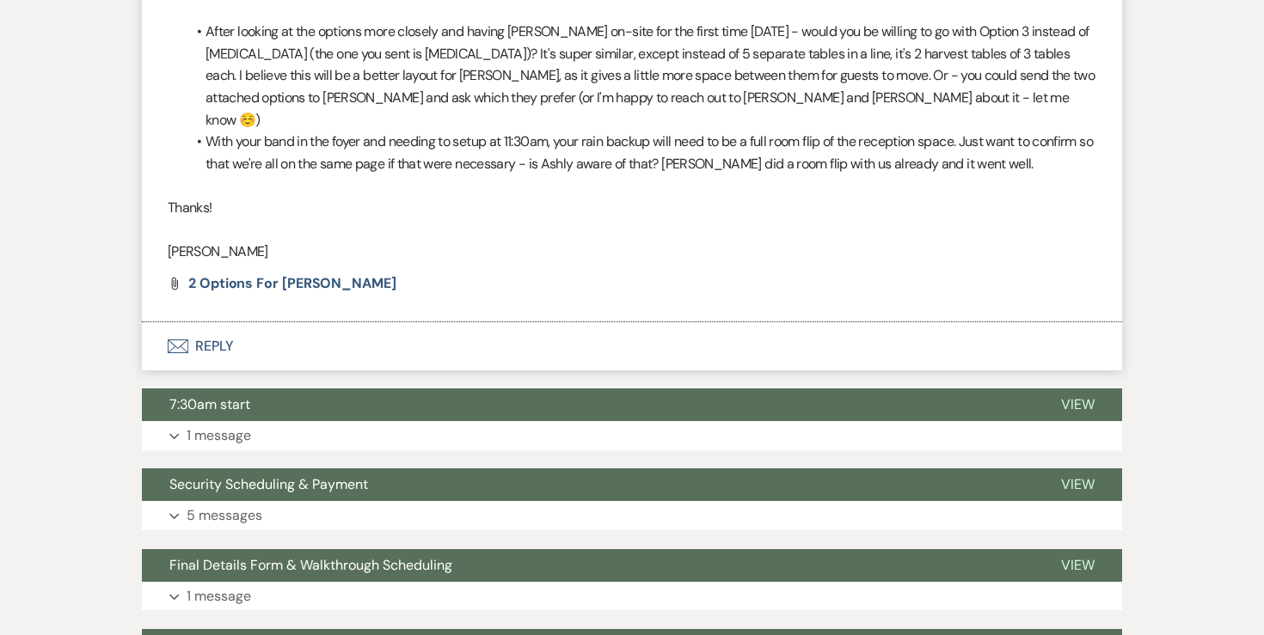
scroll to position [5872, 0]
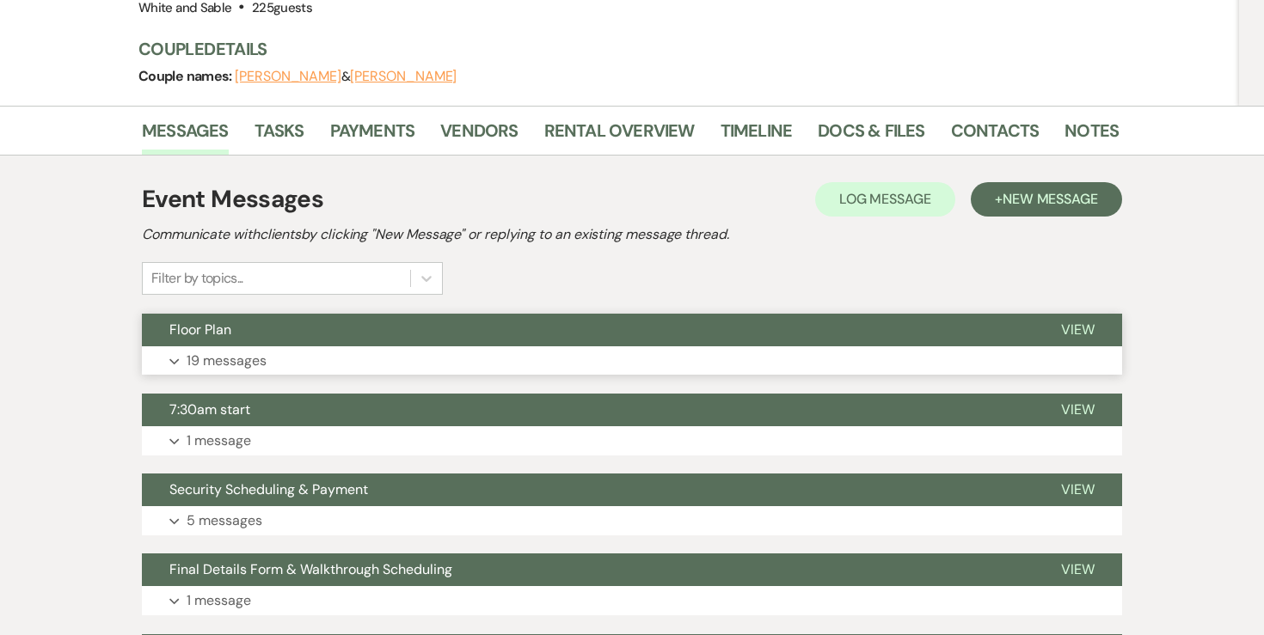
click at [236, 350] on p "19 messages" at bounding box center [227, 361] width 80 height 22
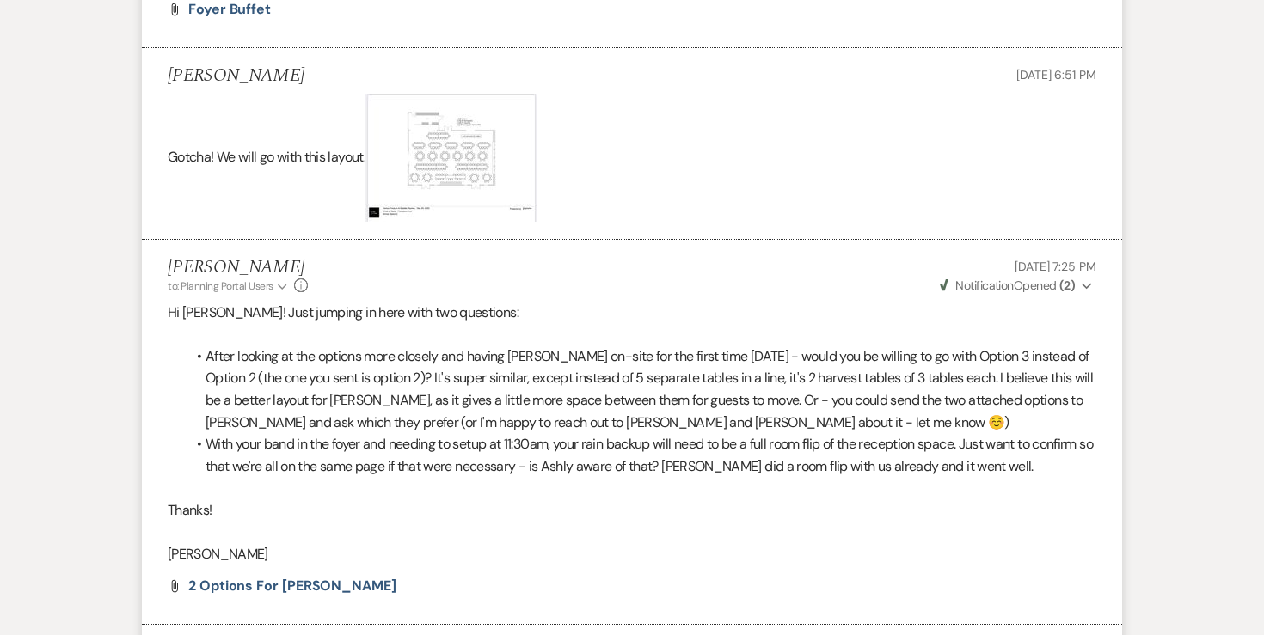
scroll to position [6211, 0]
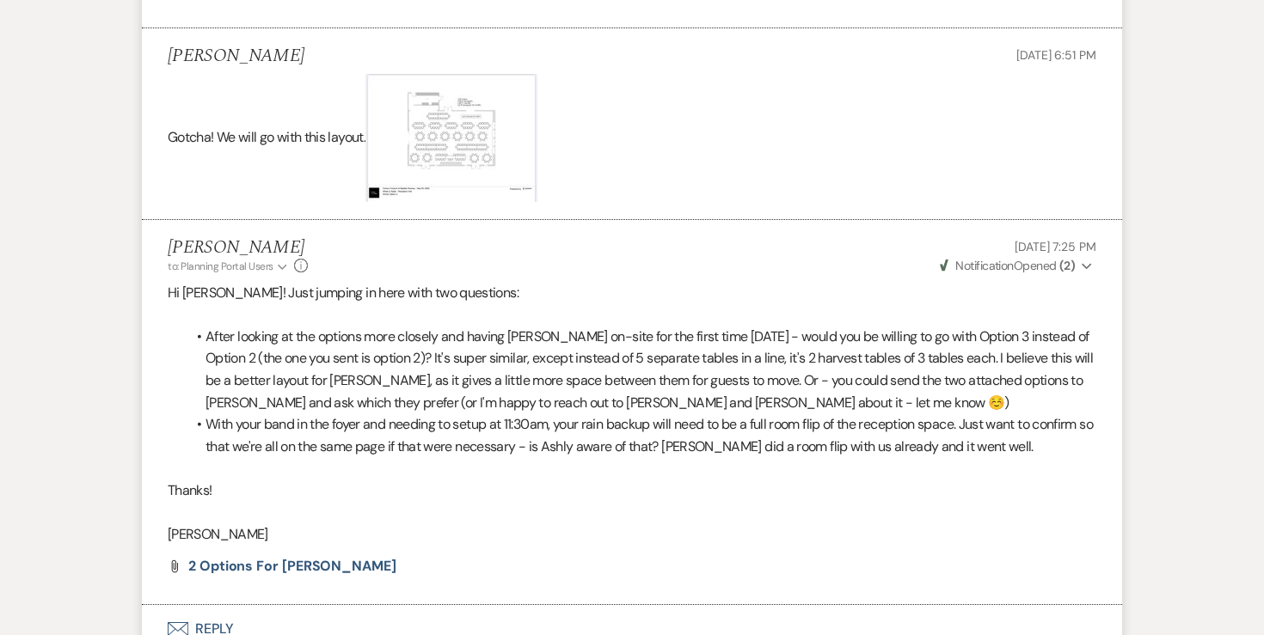
click at [1067, 258] on strong "( 2 )" at bounding box center [1066, 265] width 15 height 15
click at [873, 220] on li "Angela Oldenburger to: Planning Portal Users Expand Info Aug 19, 2025, 7:25 PM …" at bounding box center [632, 412] width 980 height 385
click at [211, 605] on button "Envelope Reply" at bounding box center [632, 629] width 980 height 48
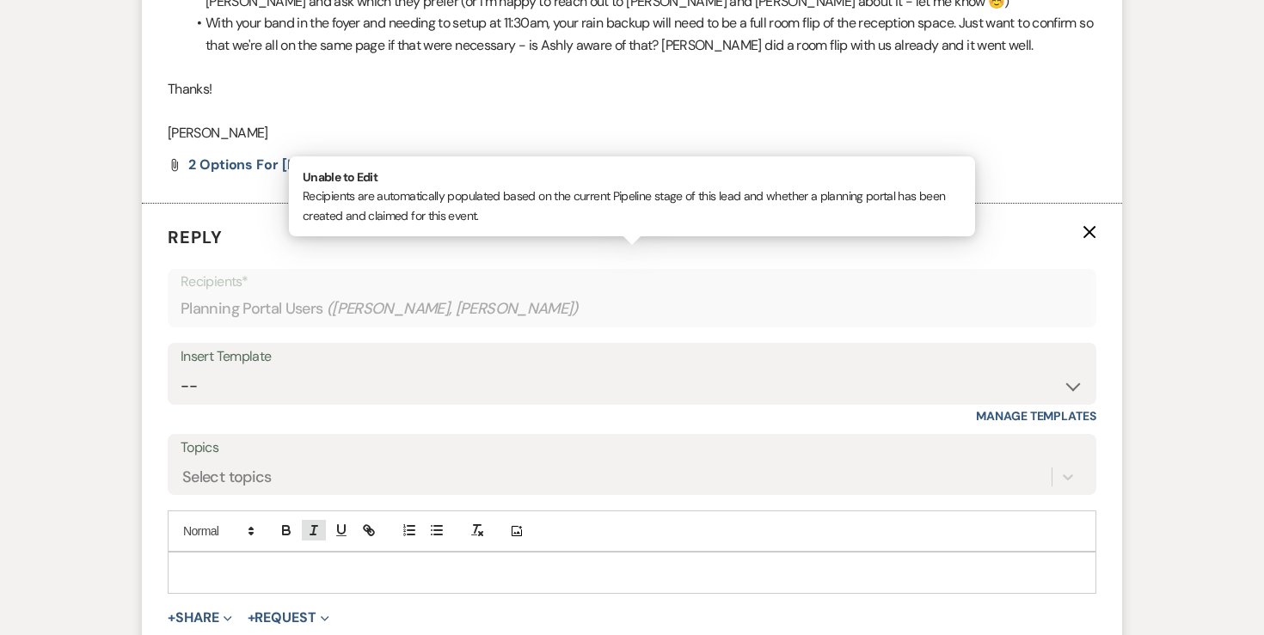
scroll to position [6614, 0]
click at [301, 552] on div at bounding box center [632, 572] width 927 height 40
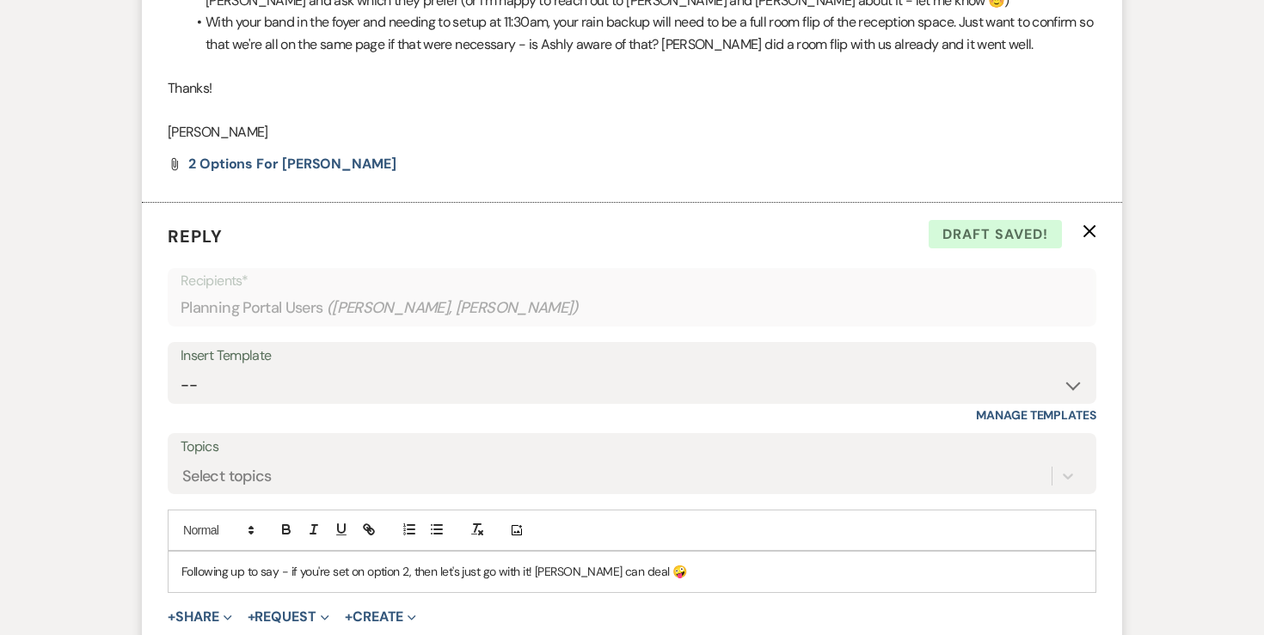
click at [332, 562] on p "Following up to say - if you're set on option 2, then let's just go with it! Do…" at bounding box center [631, 571] width 901 height 19
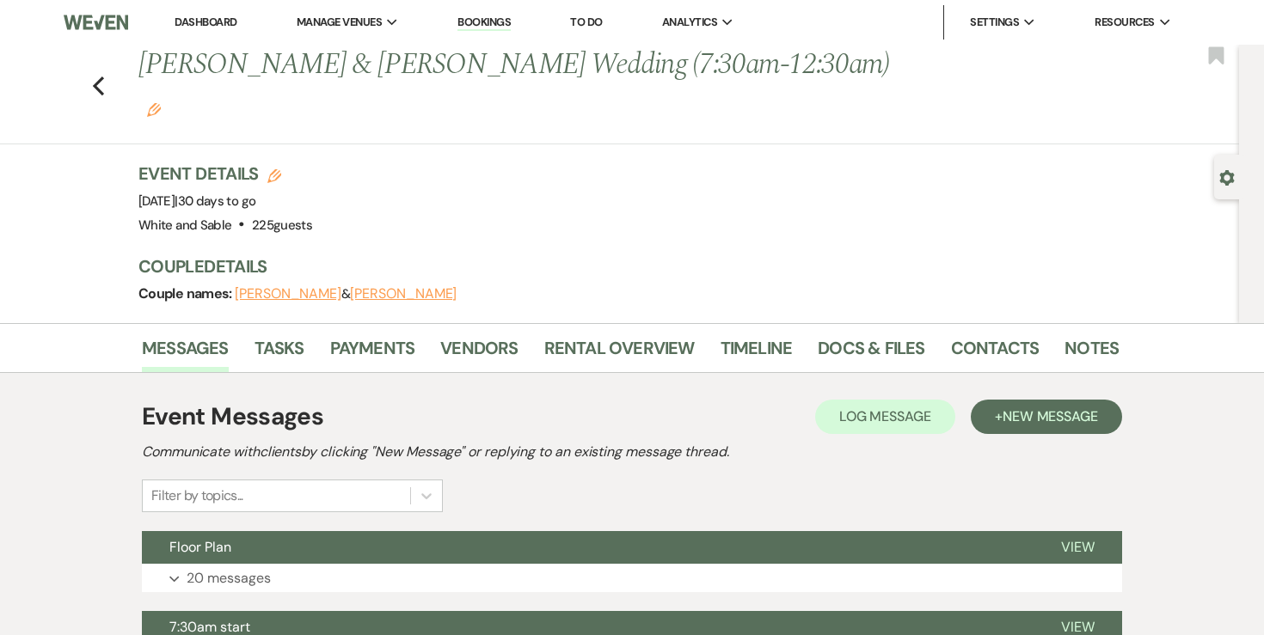
scroll to position [117, 0]
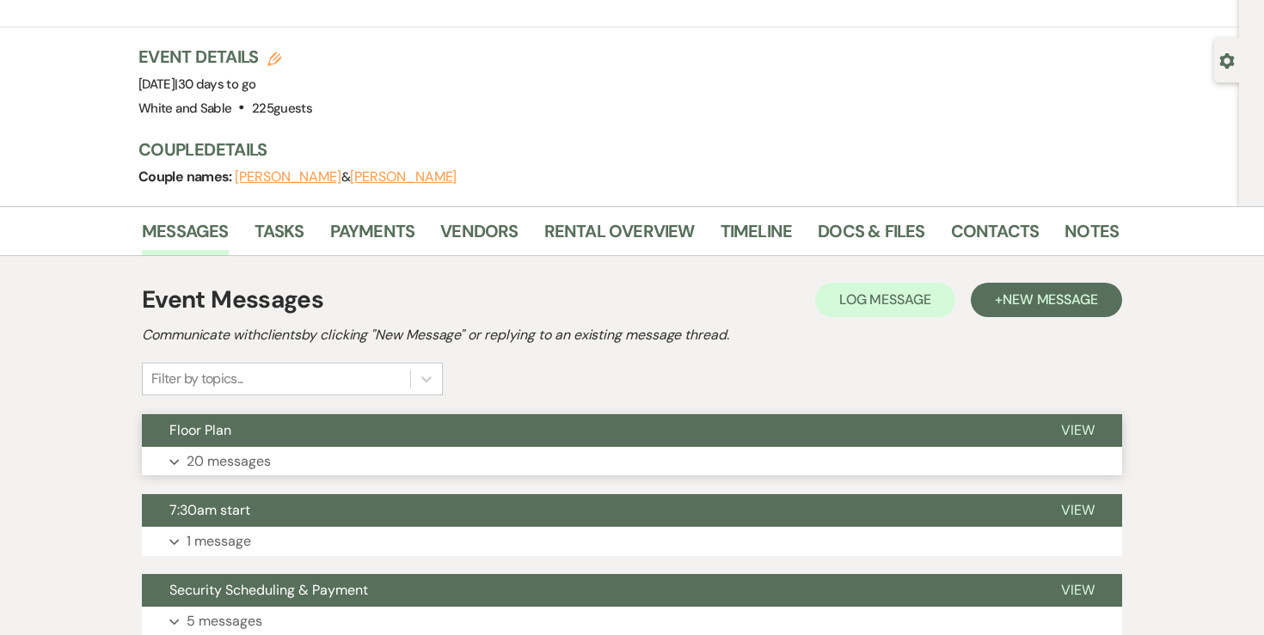
click at [170, 447] on button "Expand 20 messages" at bounding box center [632, 461] width 980 height 29
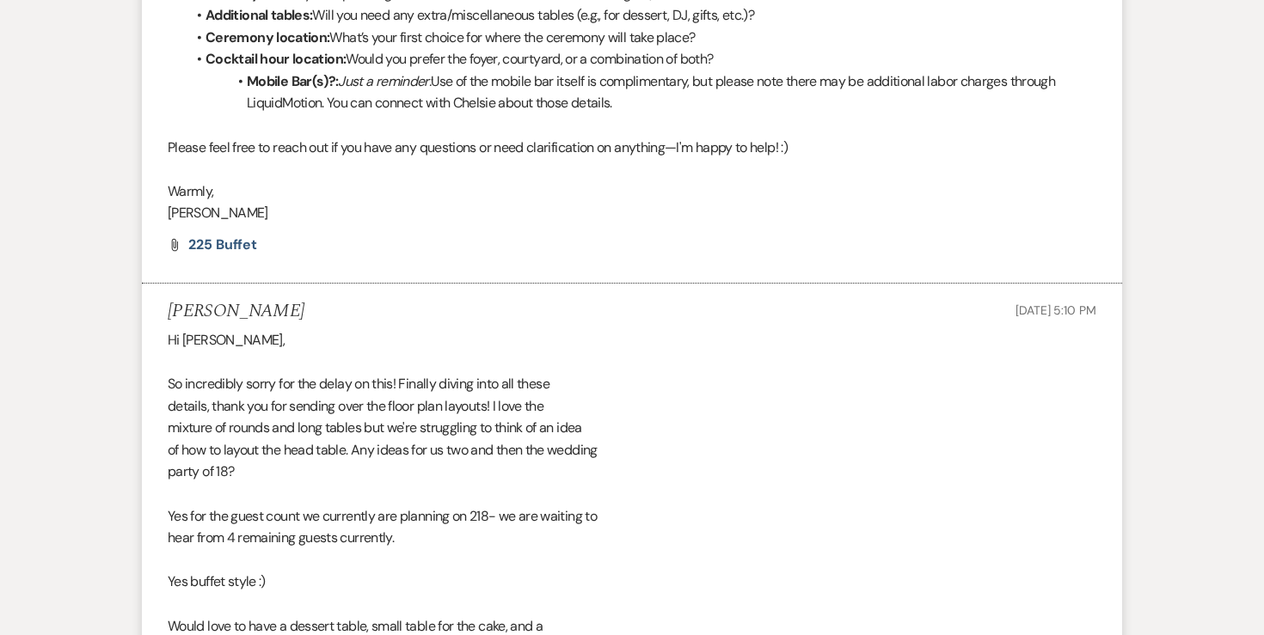
scroll to position [958, 0]
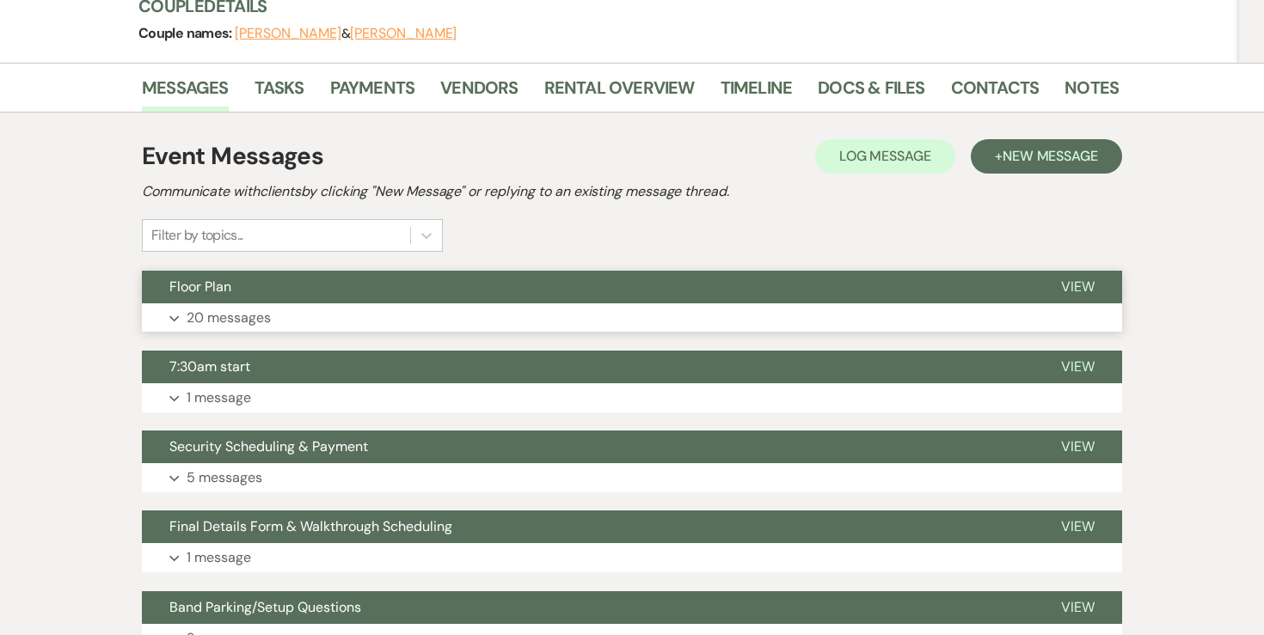
click at [240, 307] on p "20 messages" at bounding box center [229, 318] width 84 height 22
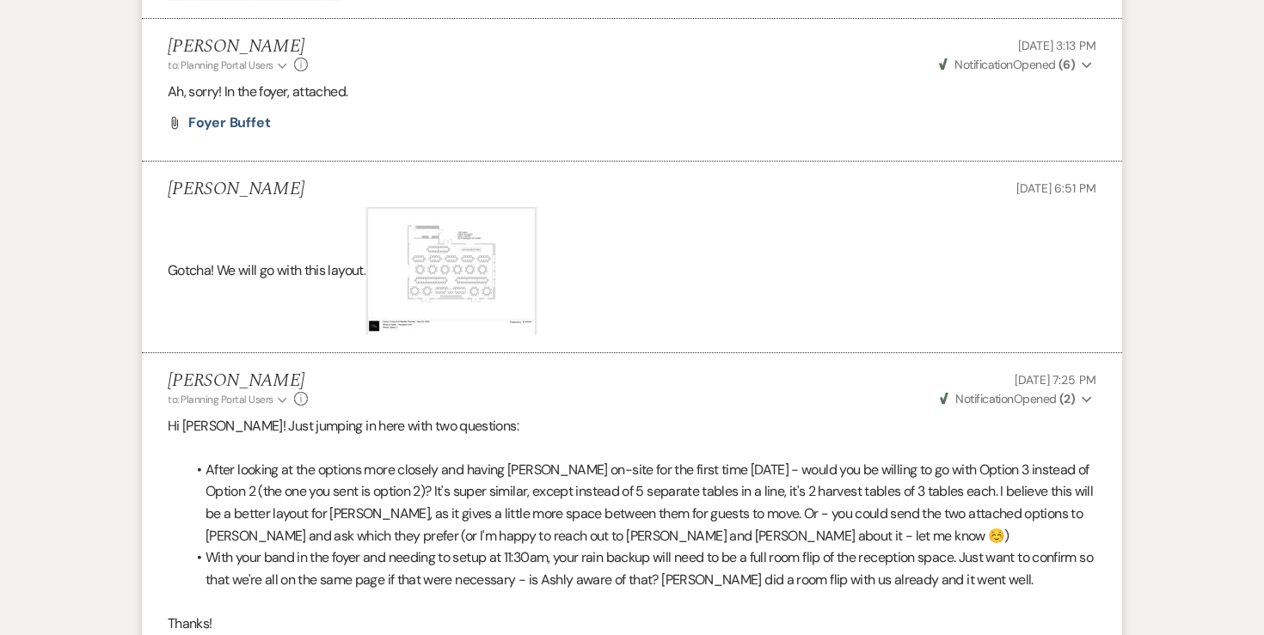
scroll to position [6049, 0]
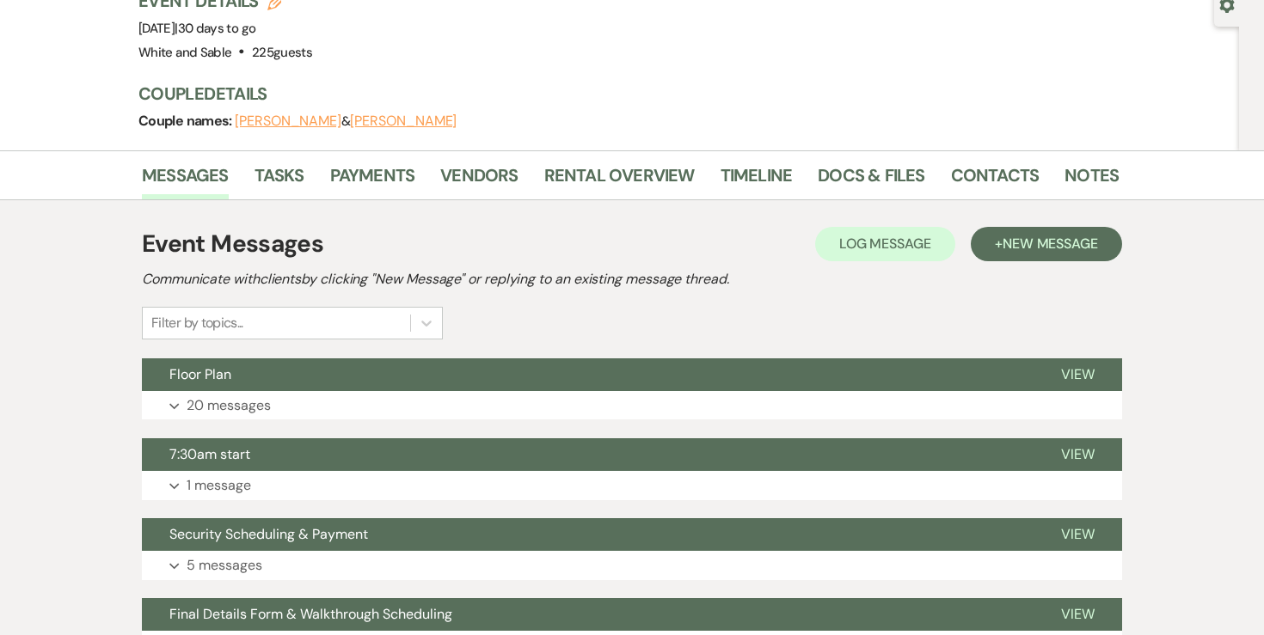
scroll to position [211, 0]
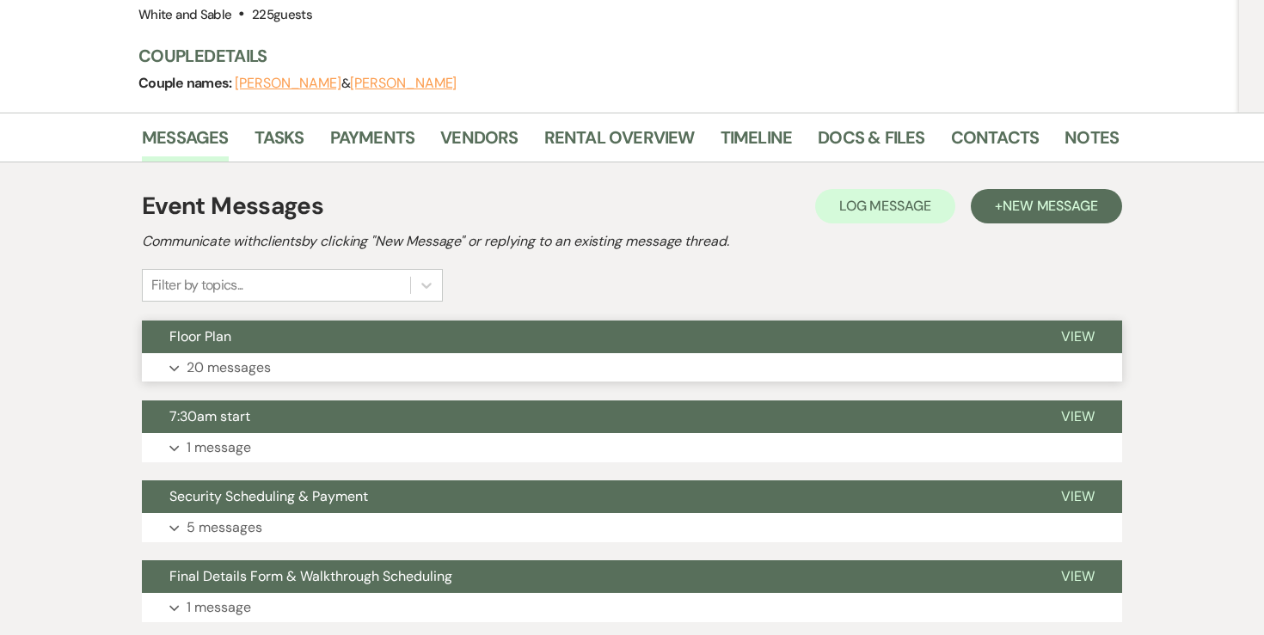
click at [219, 357] on p "20 messages" at bounding box center [229, 368] width 84 height 22
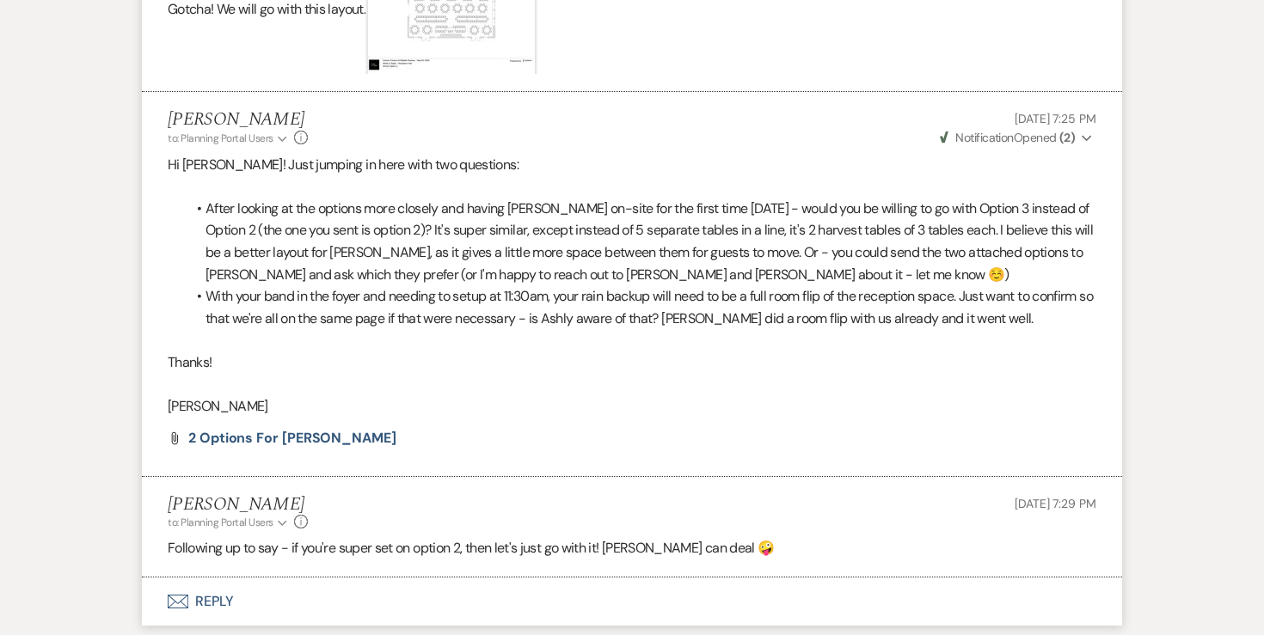
scroll to position [6339, 0]
click at [347, 352] on p "Thanks!" at bounding box center [632, 363] width 928 height 22
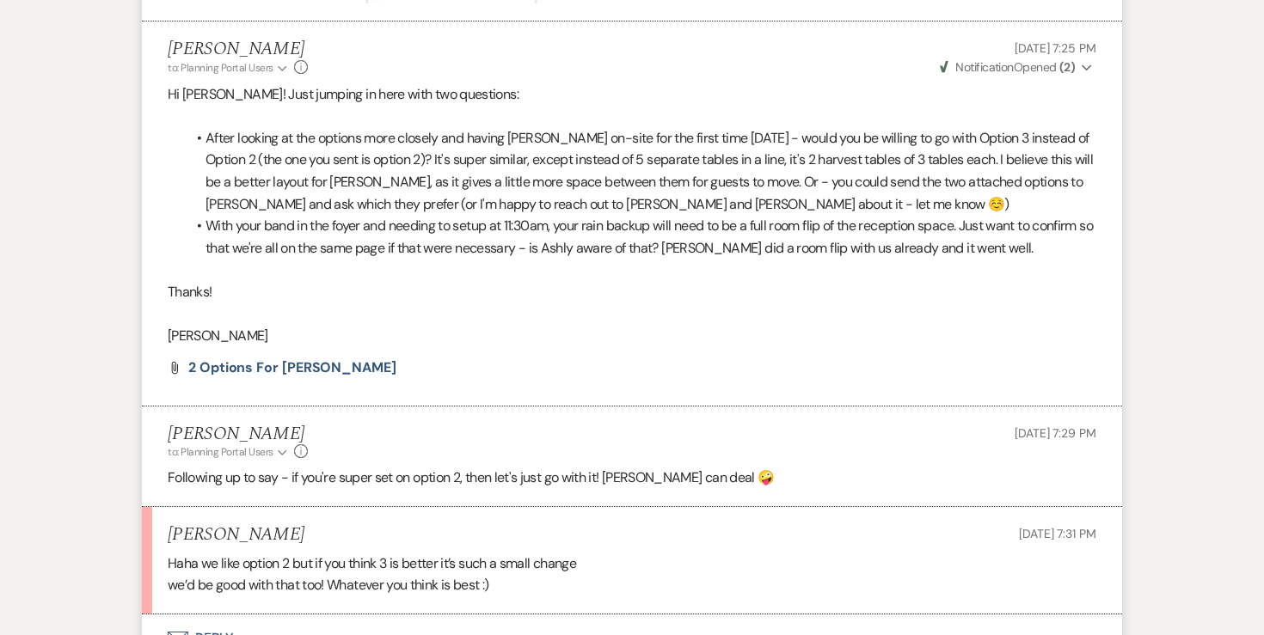
scroll to position [6418, 0]
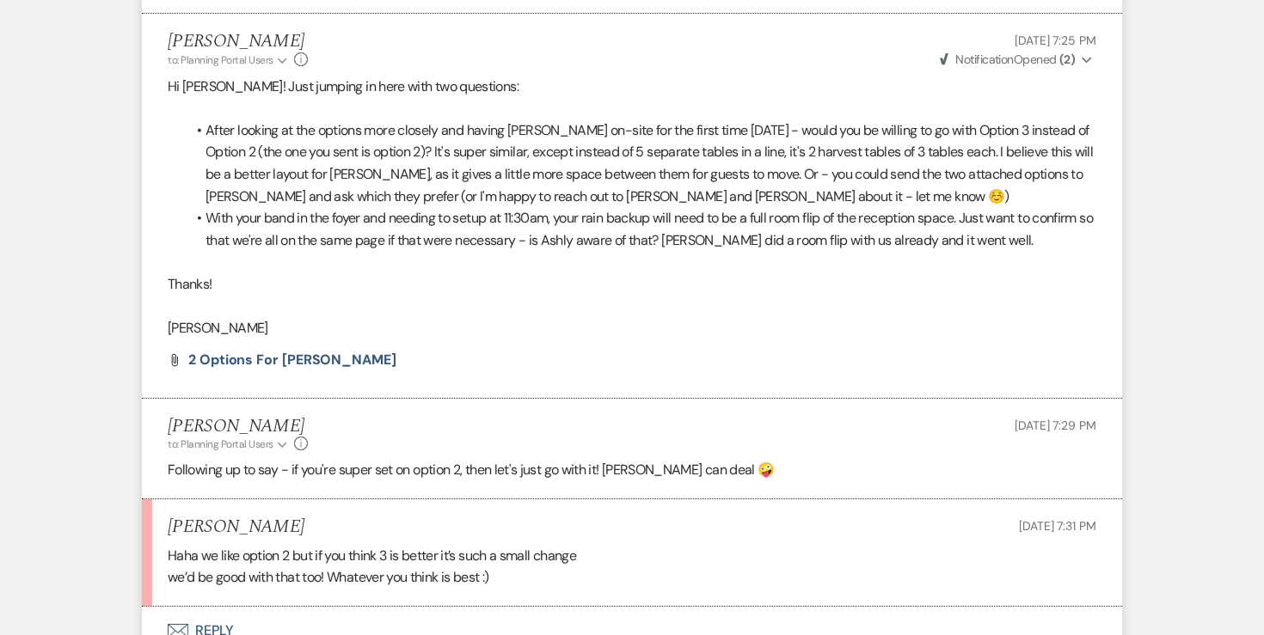
click at [224, 607] on button "Envelope Reply" at bounding box center [632, 631] width 980 height 48
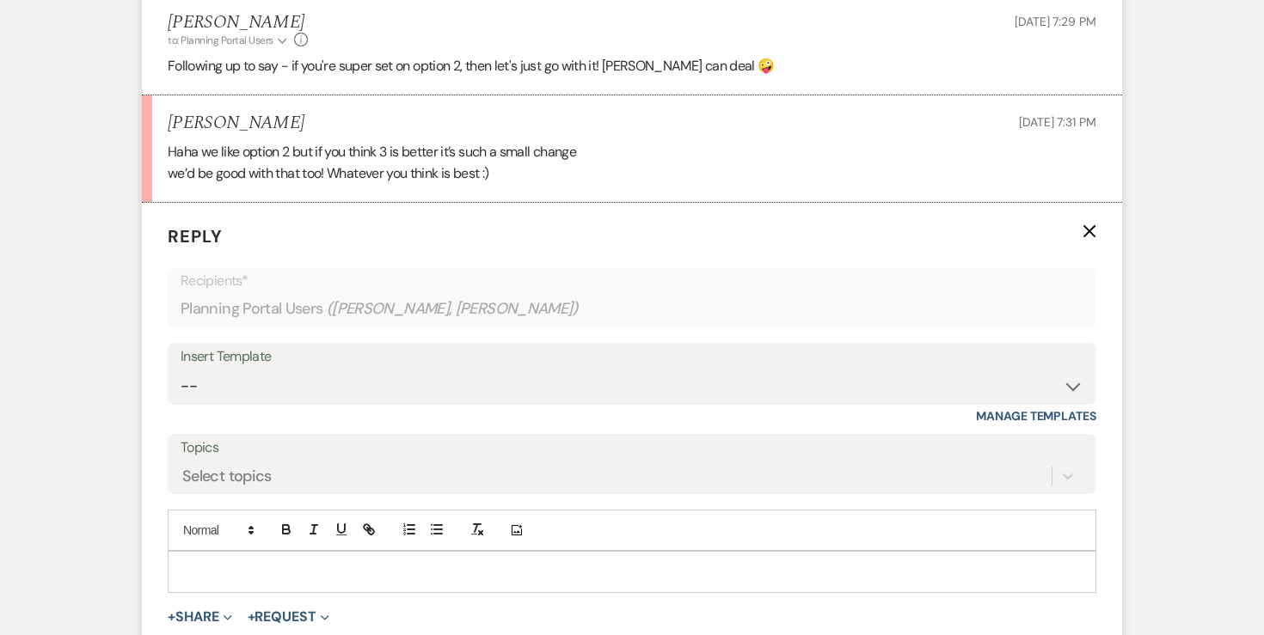
scroll to position [6822, 0]
click at [352, 552] on div at bounding box center [632, 572] width 927 height 40
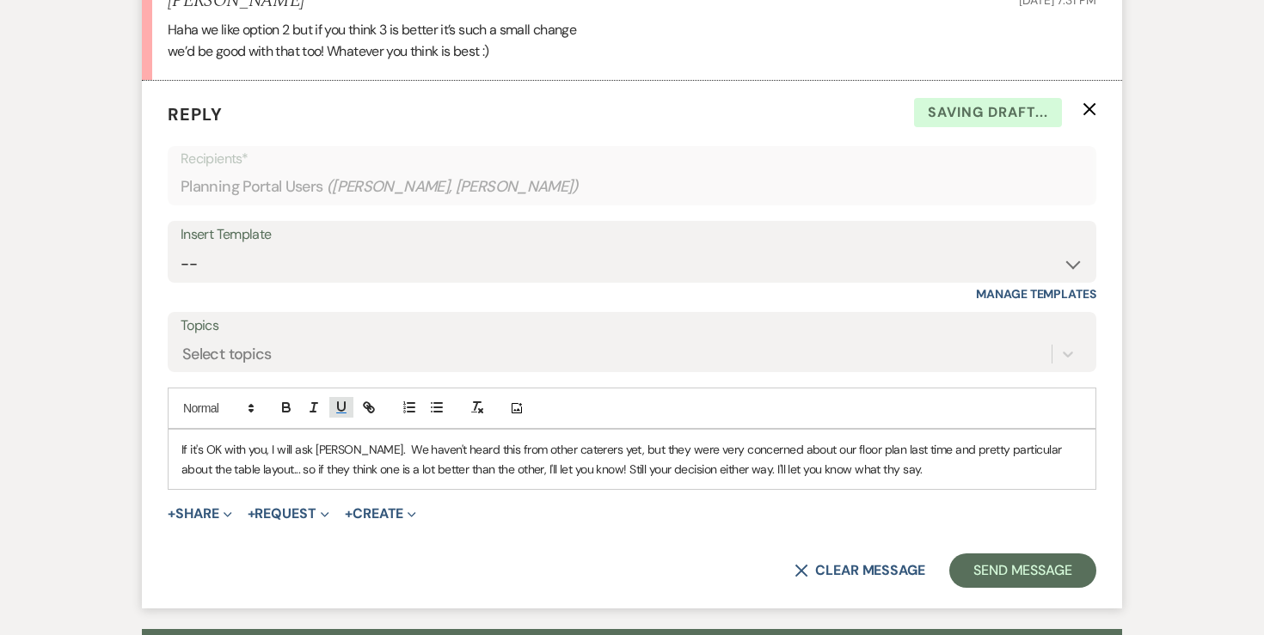
scroll to position [6971, 0]
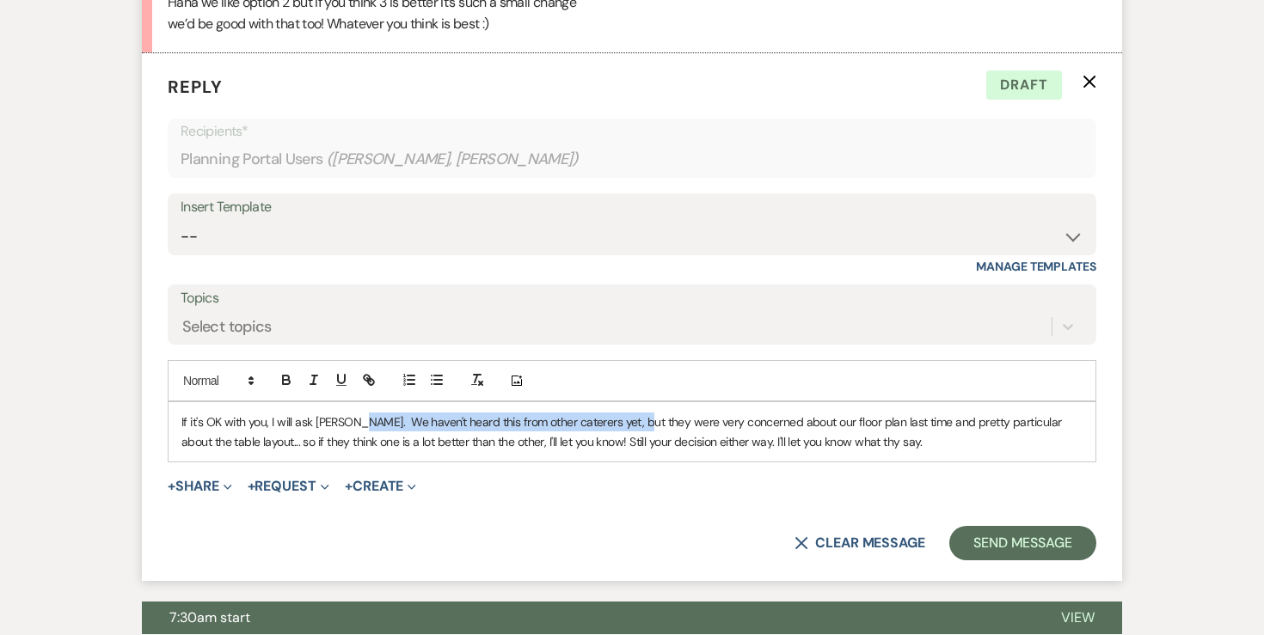
drag, startPoint x: 630, startPoint y: 360, endPoint x: 352, endPoint y: 362, distance: 277.7
click at [352, 413] on p "If it's OK with you, I will ask [PERSON_NAME]. We haven't heard this from other…" at bounding box center [631, 432] width 901 height 39
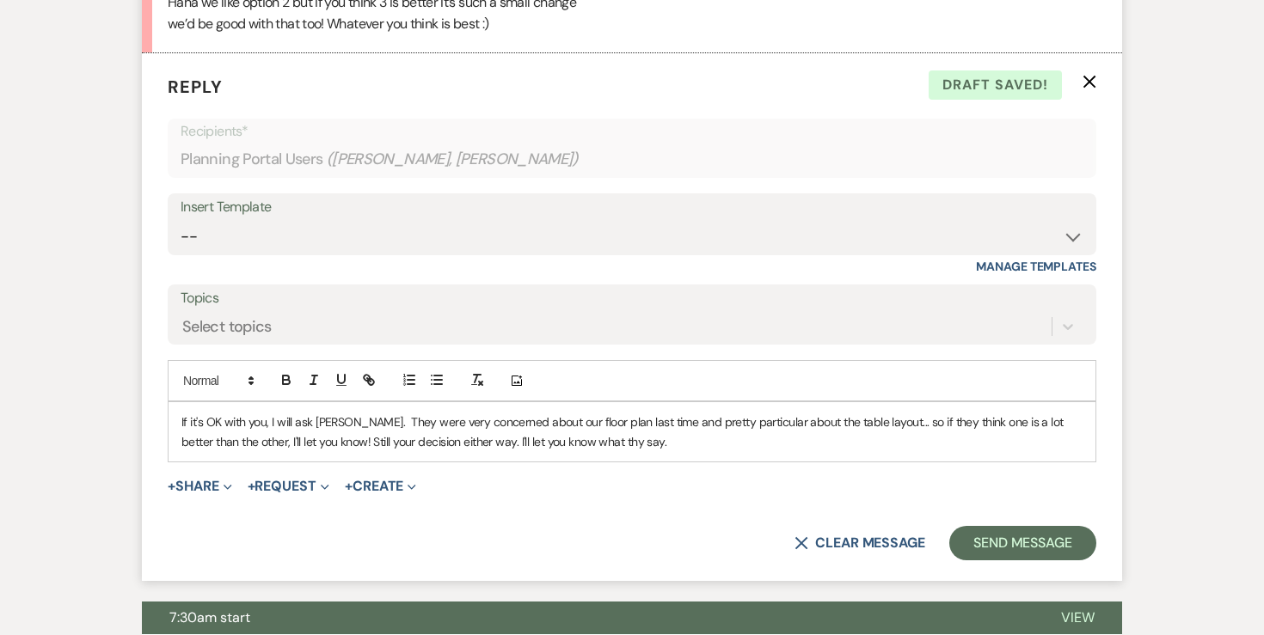
click at [625, 413] on p "If it's OK with you, I will ask [PERSON_NAME]. They were very concerned about o…" at bounding box center [631, 432] width 901 height 39
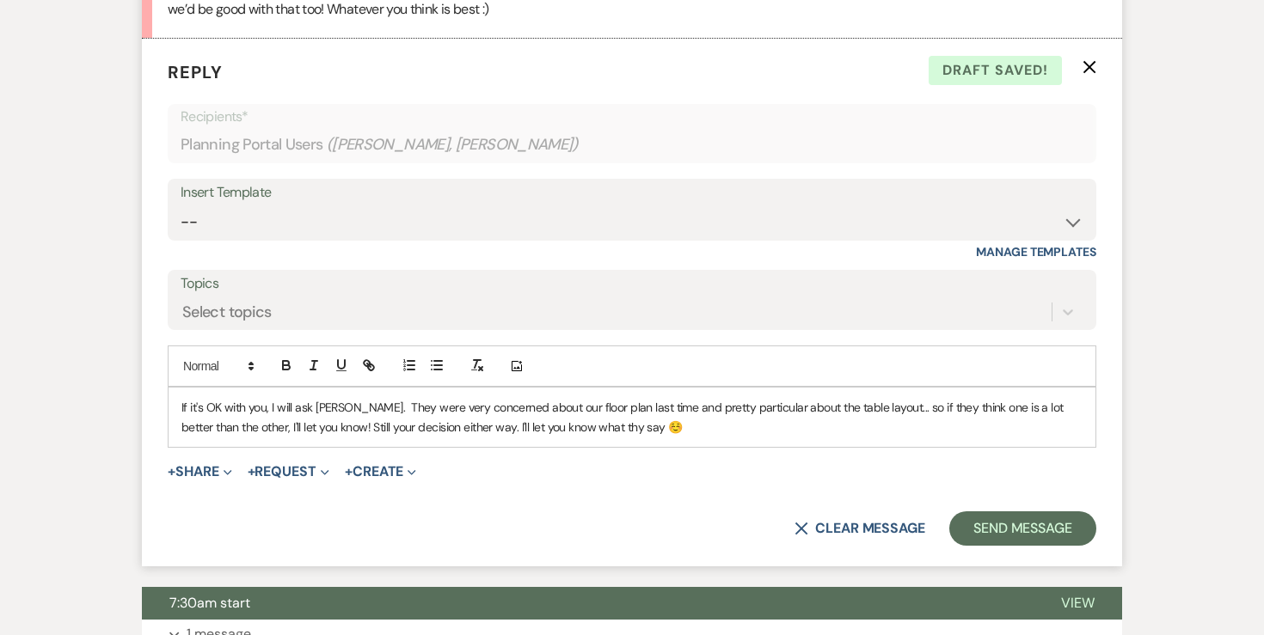
scroll to position [7001, 0]
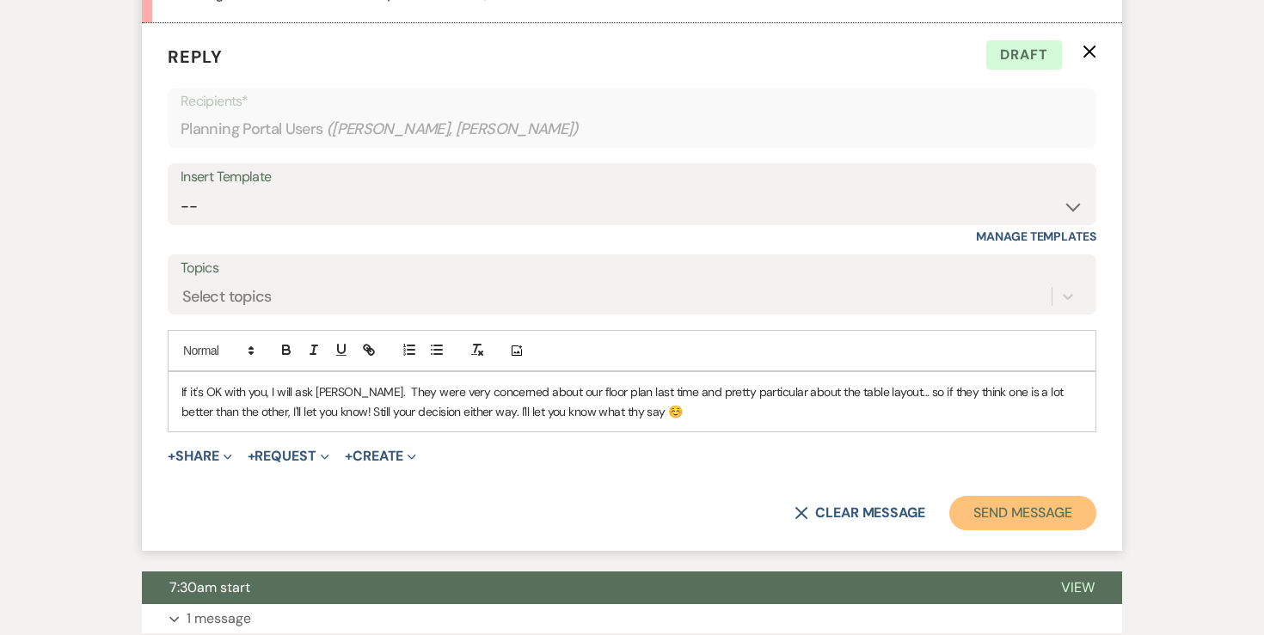
click at [1014, 496] on button "Send Message" at bounding box center [1022, 513] width 147 height 34
